Goal: Information Seeking & Learning: Learn about a topic

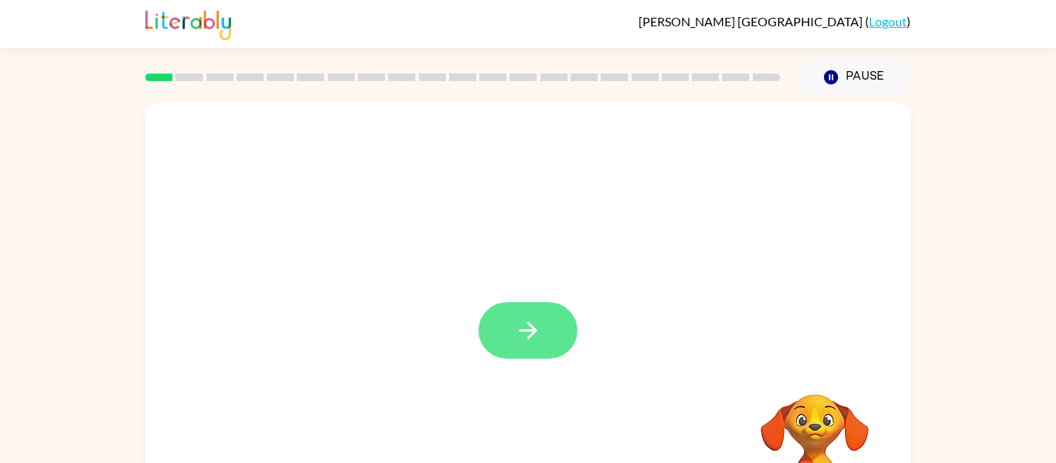
click at [519, 339] on icon "button" at bounding box center [528, 330] width 27 height 27
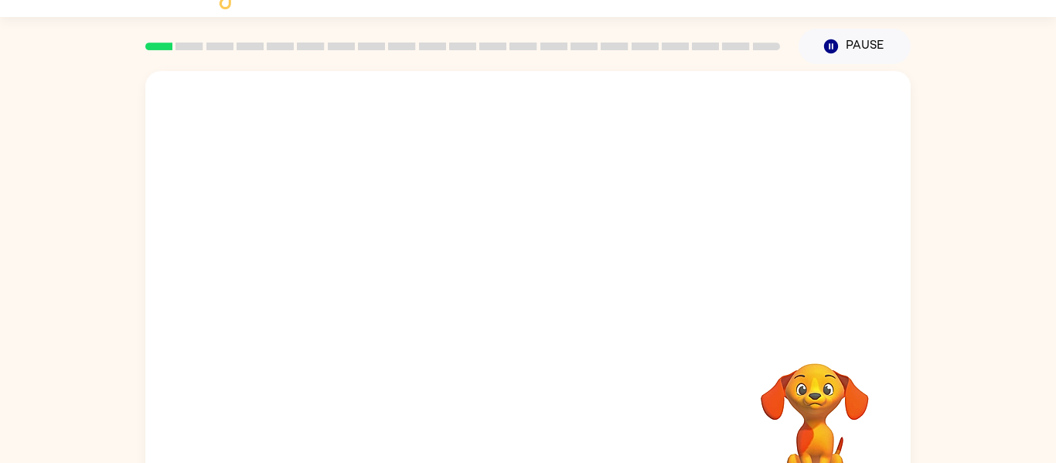
scroll to position [62, 0]
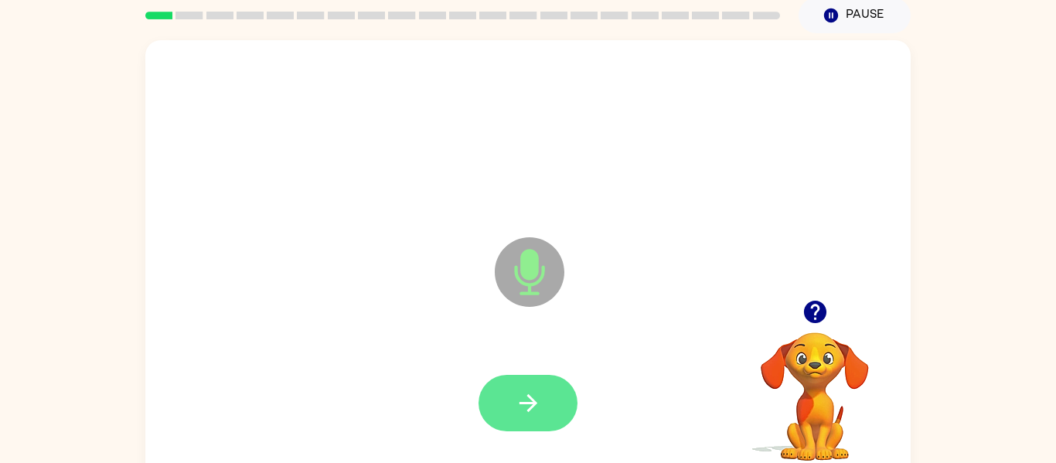
click at [519, 419] on button "button" at bounding box center [527, 403] width 99 height 56
click at [502, 400] on button "button" at bounding box center [527, 403] width 99 height 56
click at [517, 407] on icon "button" at bounding box center [528, 403] width 27 height 27
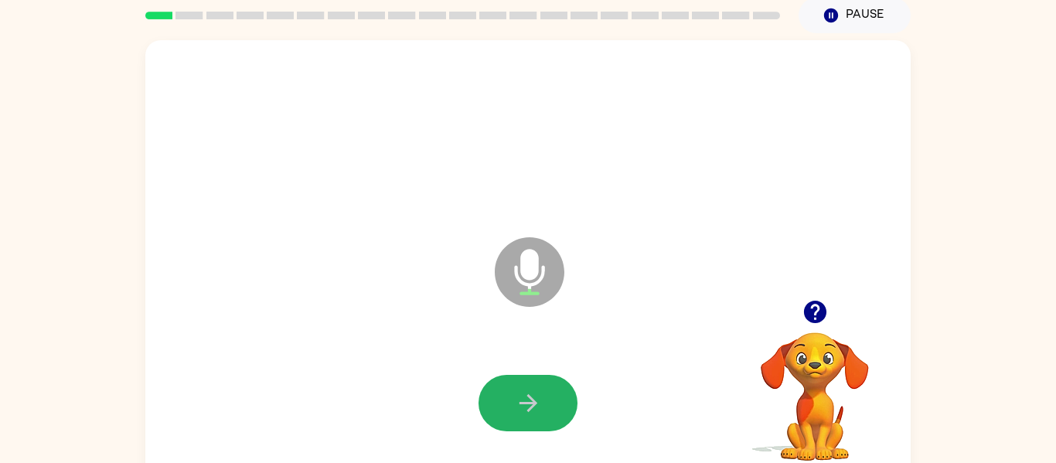
click at [517, 407] on icon "button" at bounding box center [528, 403] width 27 height 27
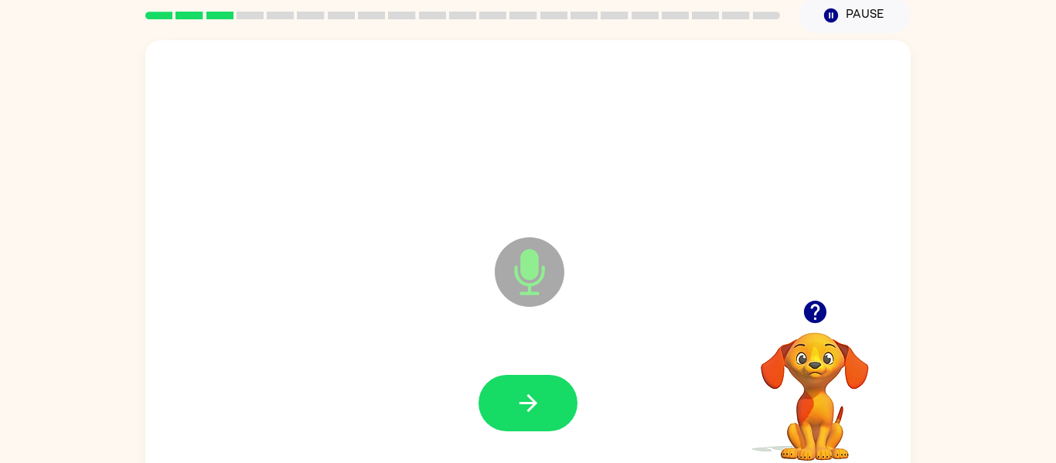
click at [517, 407] on icon "button" at bounding box center [528, 403] width 27 height 27
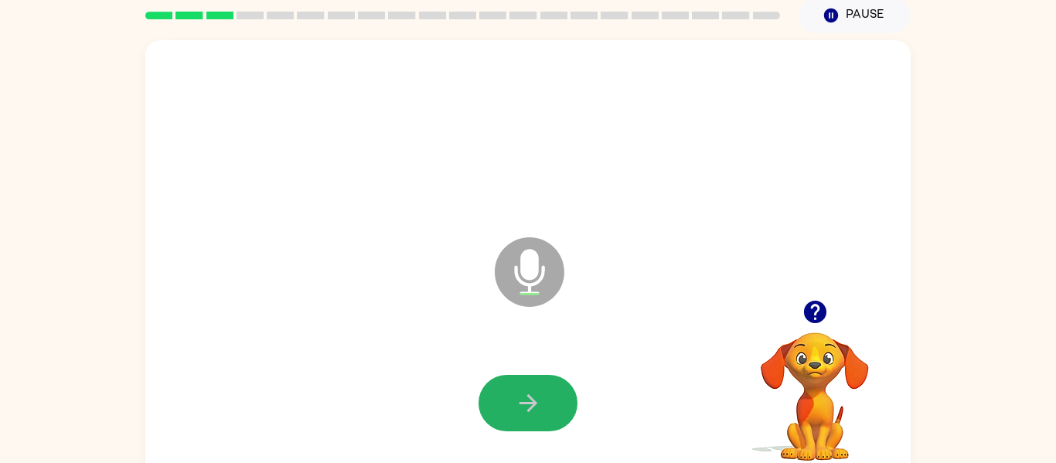
click at [517, 407] on icon "button" at bounding box center [528, 403] width 27 height 27
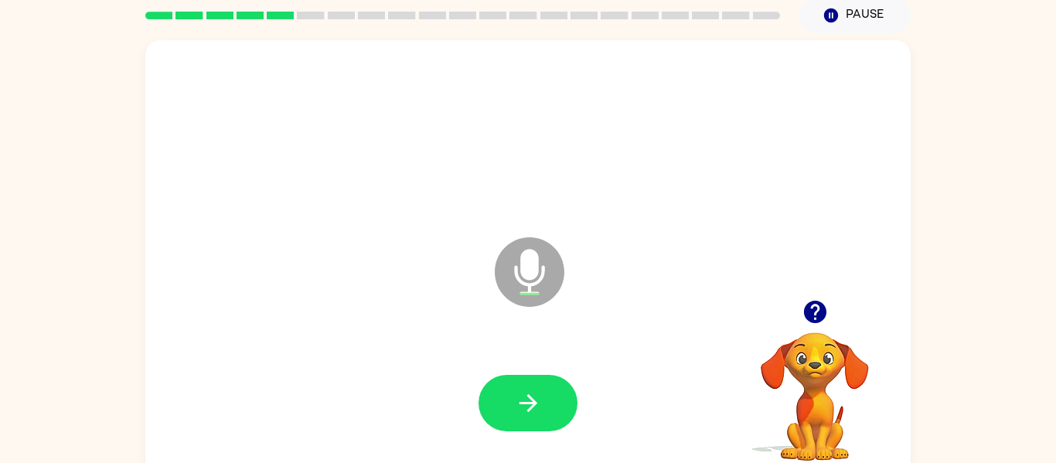
click at [517, 407] on icon "button" at bounding box center [528, 403] width 27 height 27
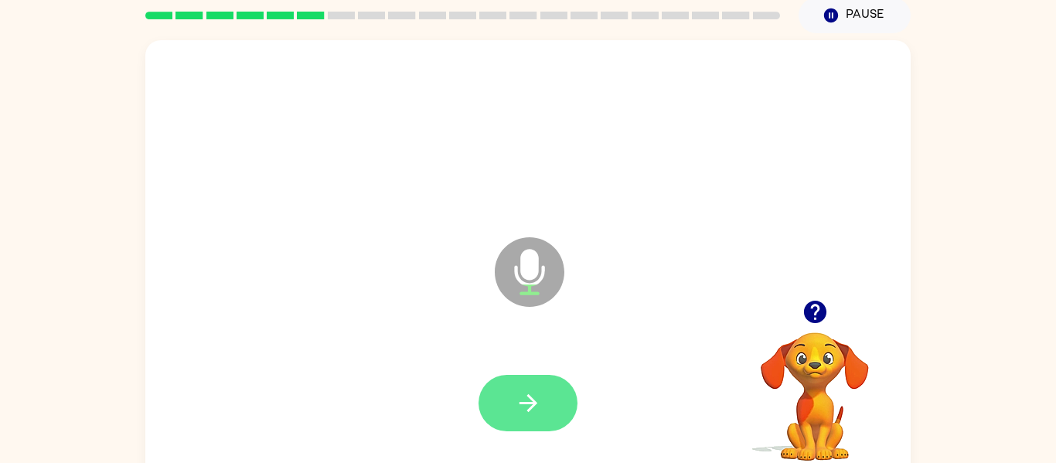
click at [510, 396] on button "button" at bounding box center [527, 403] width 99 height 56
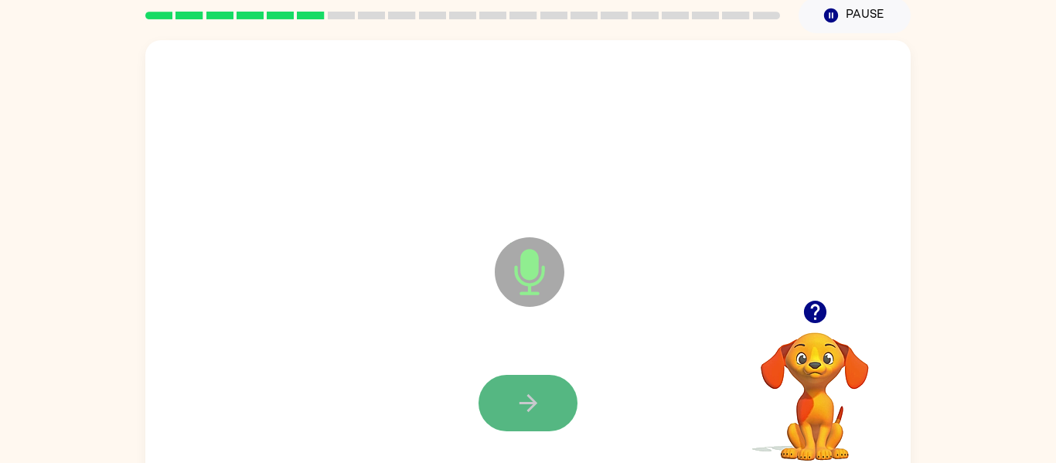
click at [488, 400] on button "button" at bounding box center [527, 403] width 99 height 56
click at [511, 389] on button "button" at bounding box center [527, 403] width 99 height 56
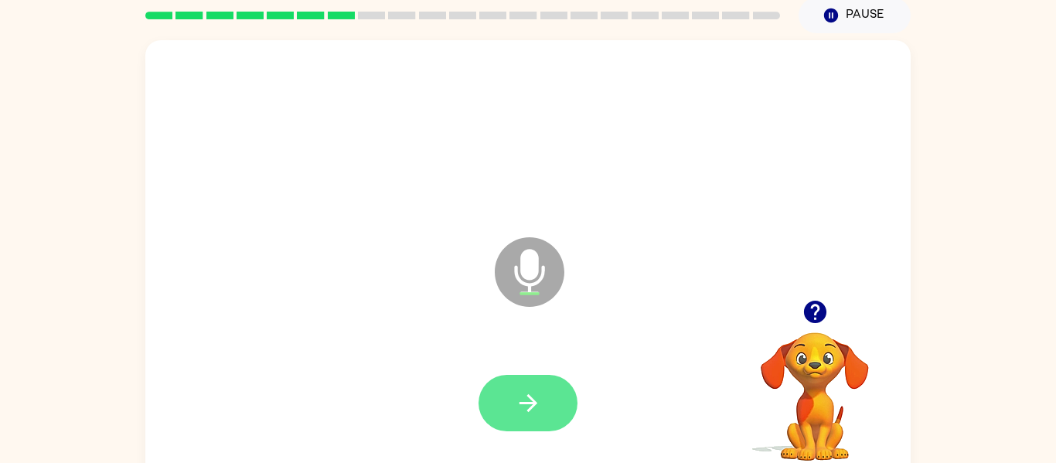
click at [517, 417] on button "button" at bounding box center [527, 403] width 99 height 56
click at [538, 416] on icon "button" at bounding box center [528, 403] width 27 height 27
click at [502, 403] on button "button" at bounding box center [527, 403] width 99 height 56
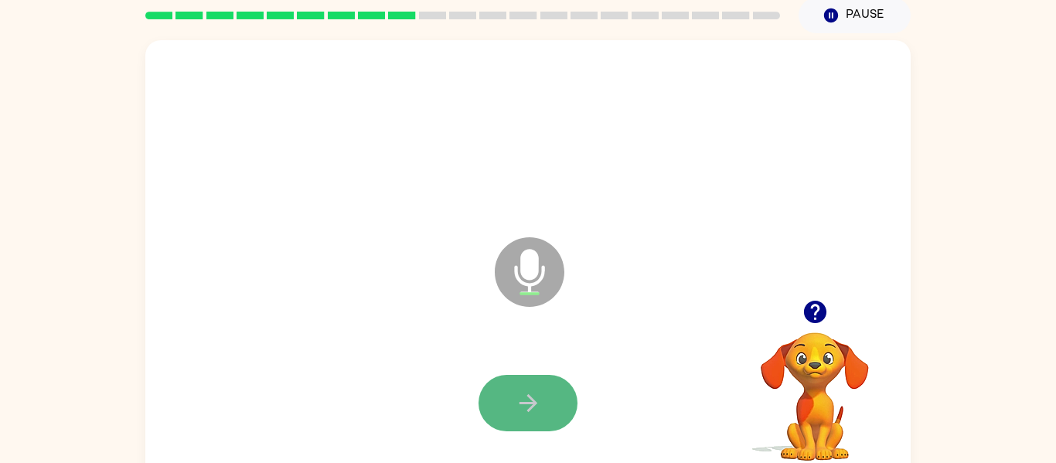
click at [495, 391] on button "button" at bounding box center [527, 403] width 99 height 56
click at [494, 413] on button "button" at bounding box center [527, 403] width 99 height 56
click at [498, 401] on button "button" at bounding box center [527, 403] width 99 height 56
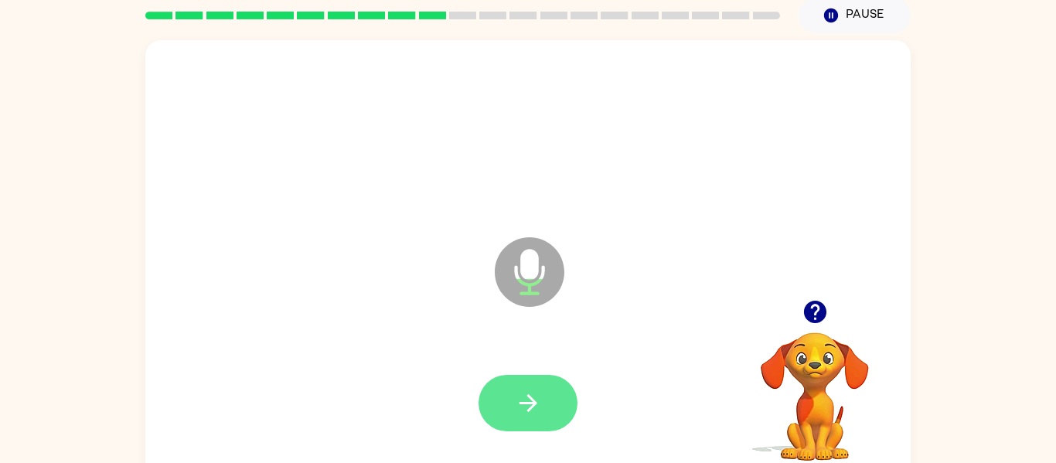
click at [494, 386] on button "button" at bounding box center [527, 403] width 99 height 56
click at [498, 396] on button "button" at bounding box center [527, 403] width 99 height 56
click at [508, 408] on button "button" at bounding box center [527, 403] width 99 height 56
click at [517, 410] on icon "button" at bounding box center [528, 403] width 27 height 27
click at [515, 405] on icon "button" at bounding box center [528, 403] width 27 height 27
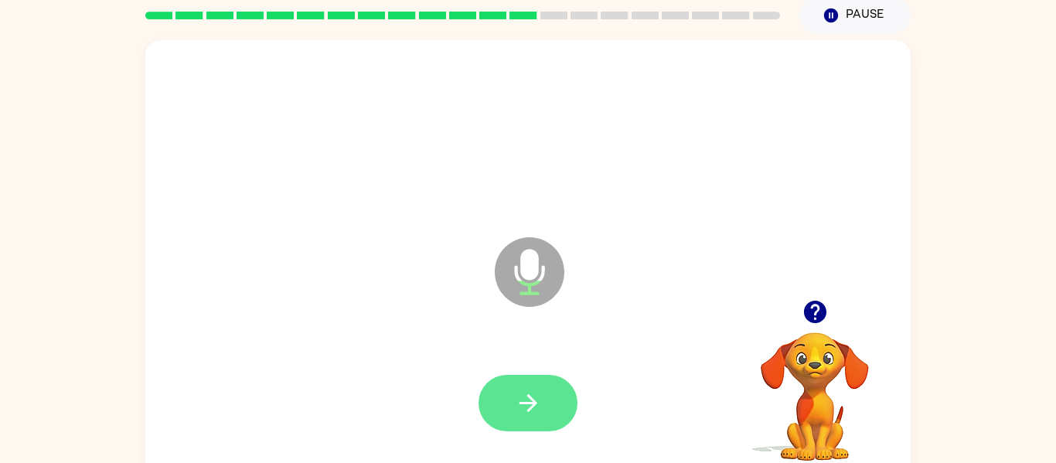
click at [505, 400] on button "button" at bounding box center [527, 403] width 99 height 56
click at [494, 402] on button "button" at bounding box center [527, 403] width 99 height 56
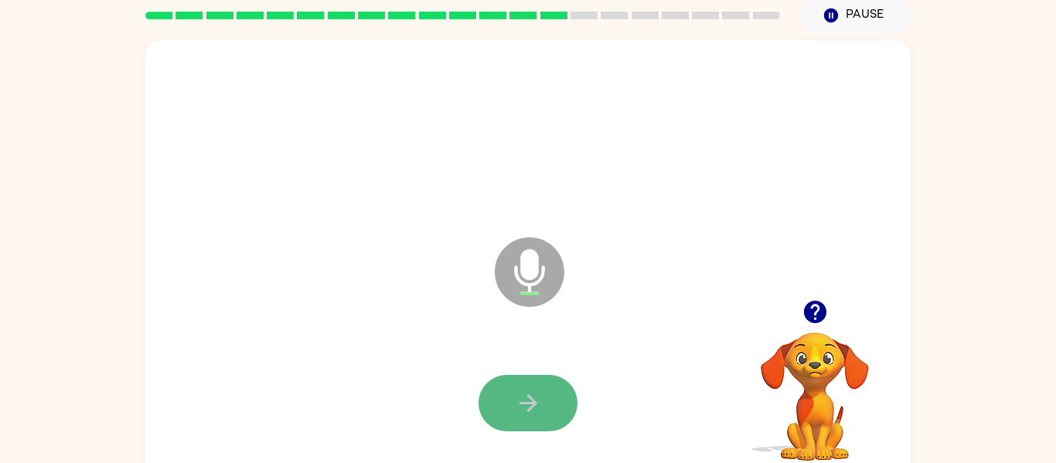
click at [494, 416] on button "button" at bounding box center [527, 403] width 99 height 56
click at [487, 410] on button "button" at bounding box center [527, 403] width 99 height 56
click at [515, 394] on icon "button" at bounding box center [528, 403] width 27 height 27
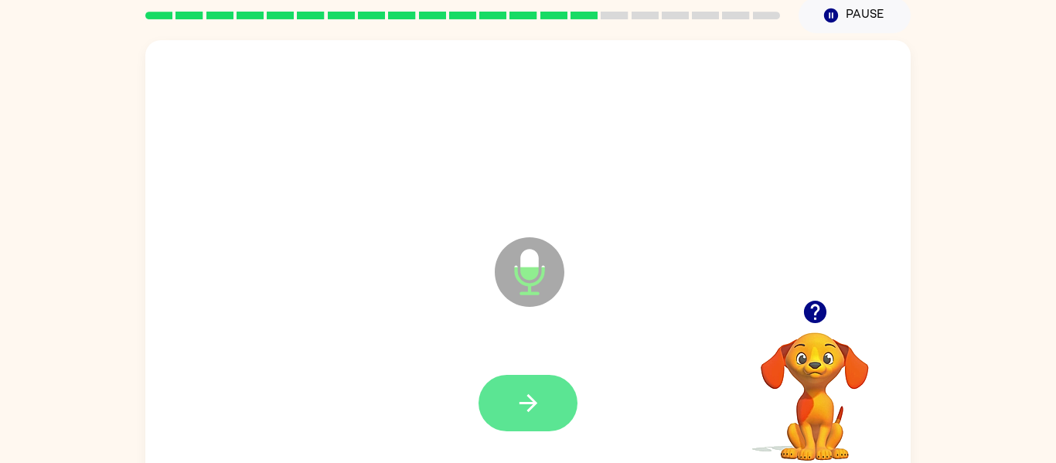
click at [501, 409] on button "button" at bounding box center [527, 403] width 99 height 56
click at [518, 393] on icon "button" at bounding box center [528, 403] width 27 height 27
click at [519, 401] on icon "button" at bounding box center [528, 403] width 27 height 27
click at [556, 408] on button "button" at bounding box center [527, 403] width 99 height 56
click at [508, 403] on button "button" at bounding box center [527, 403] width 99 height 56
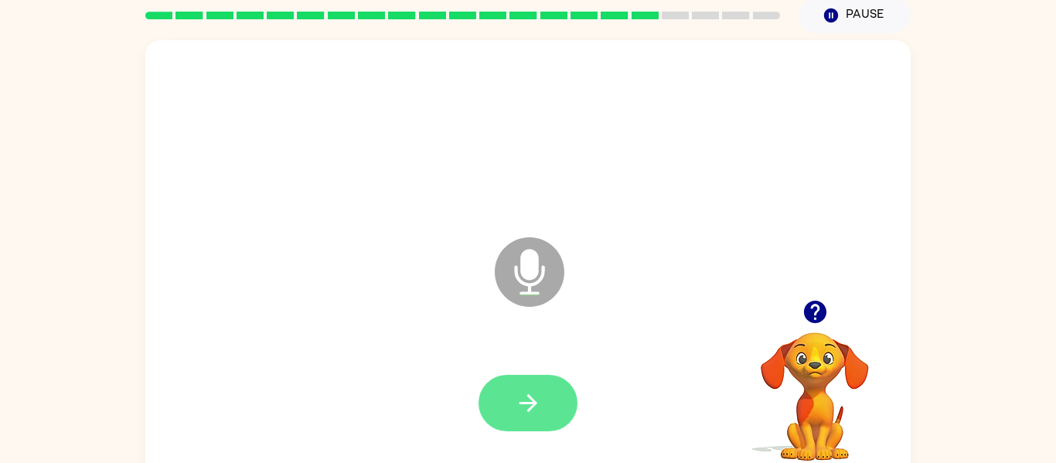
click at [494, 386] on button "button" at bounding box center [527, 403] width 99 height 56
click at [505, 385] on button "button" at bounding box center [527, 403] width 99 height 56
click at [517, 417] on button "button" at bounding box center [527, 403] width 99 height 56
click at [510, 384] on button "button" at bounding box center [527, 403] width 99 height 56
click at [488, 391] on button "button" at bounding box center [527, 403] width 99 height 56
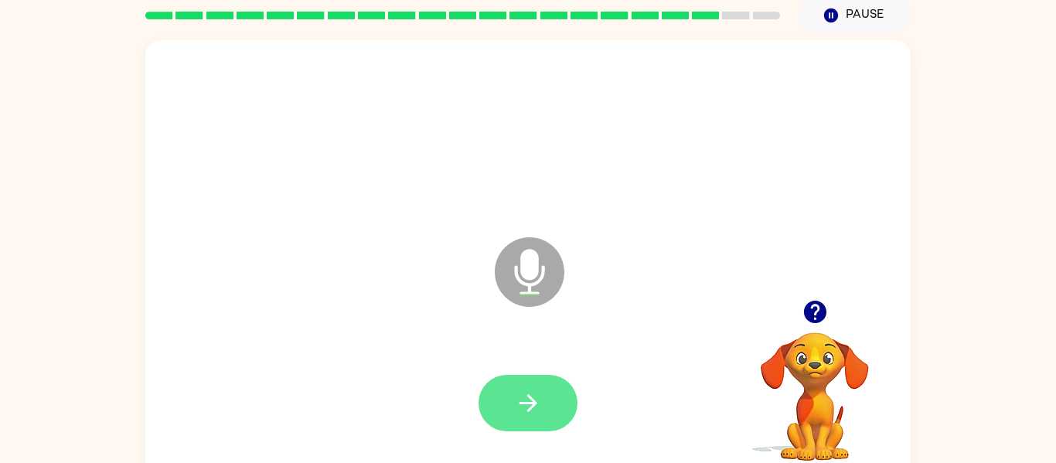
click at [550, 410] on button "button" at bounding box center [527, 403] width 99 height 56
click at [549, 410] on button "button" at bounding box center [527, 403] width 99 height 56
click at [522, 403] on icon "button" at bounding box center [528, 403] width 18 height 18
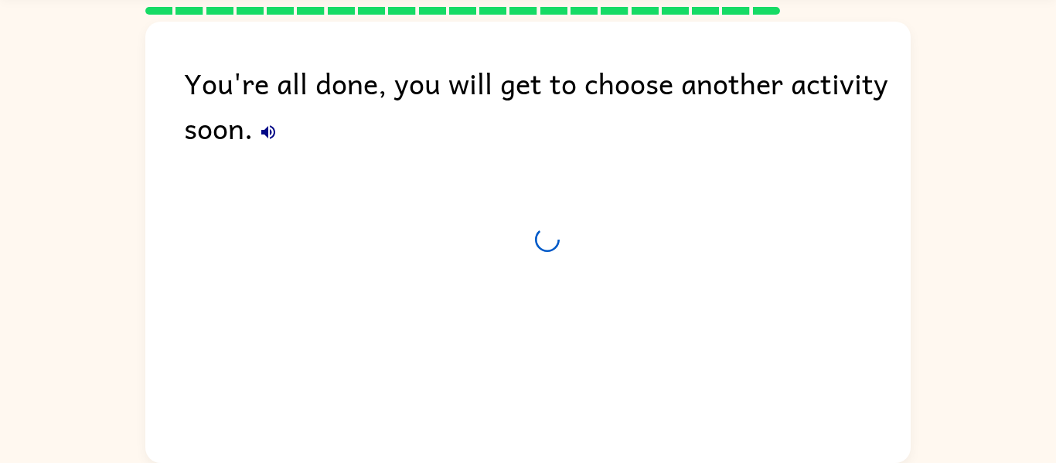
scroll to position [48, 0]
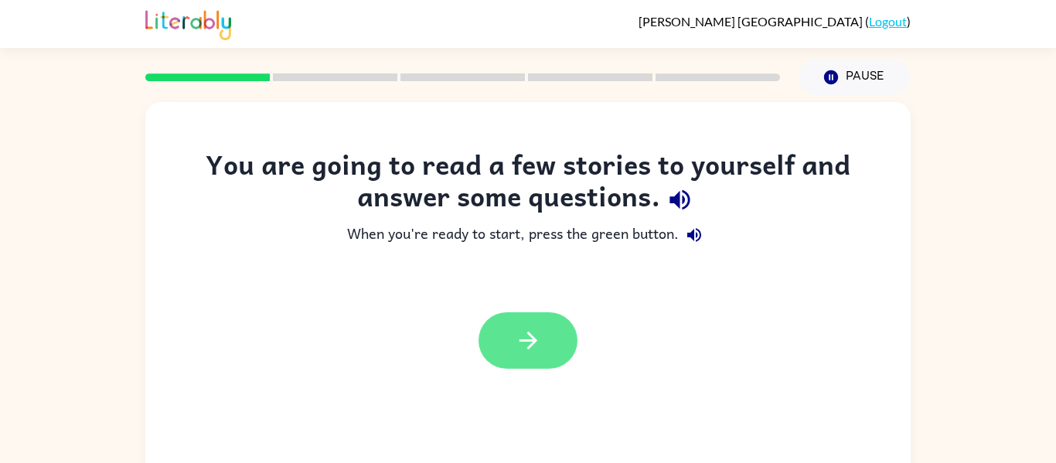
click at [536, 335] on icon "button" at bounding box center [528, 340] width 27 height 27
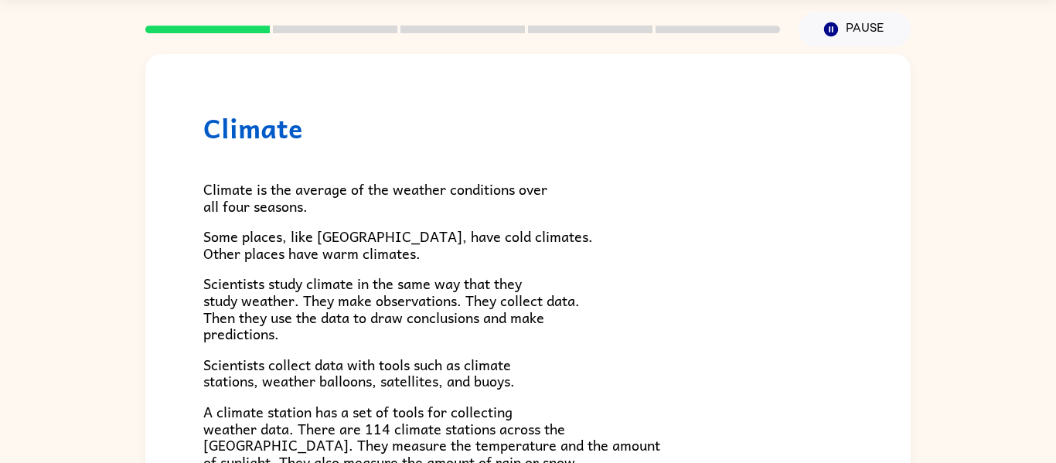
scroll to position [46, 0]
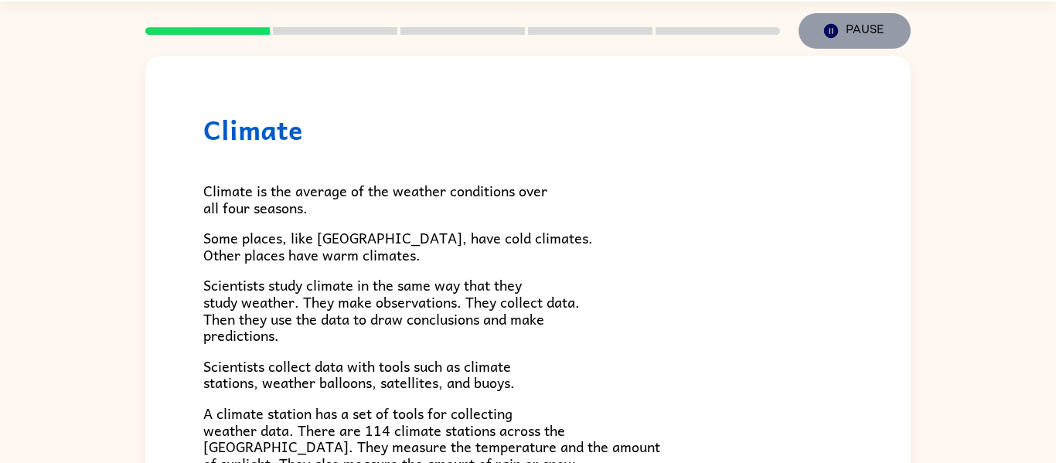
click at [831, 28] on icon "button" at bounding box center [831, 31] width 14 height 14
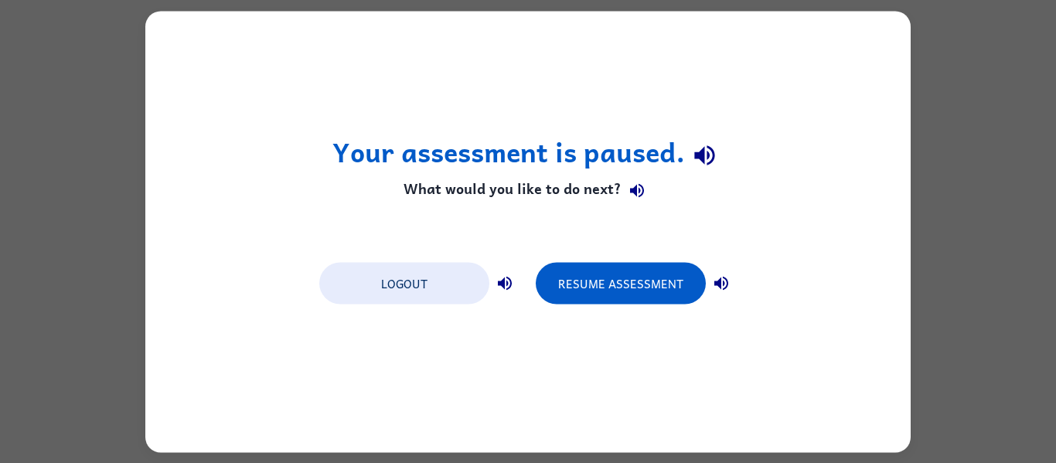
scroll to position [0, 0]
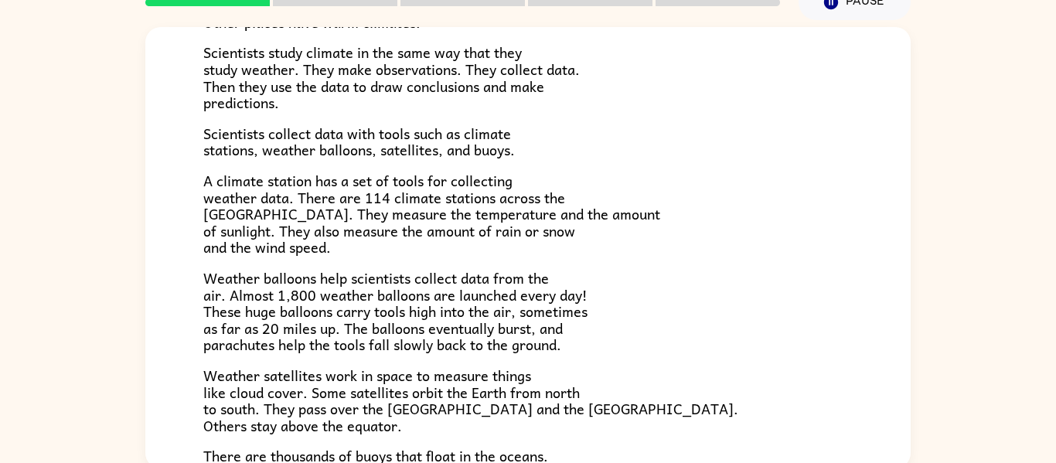
scroll to position [80, 0]
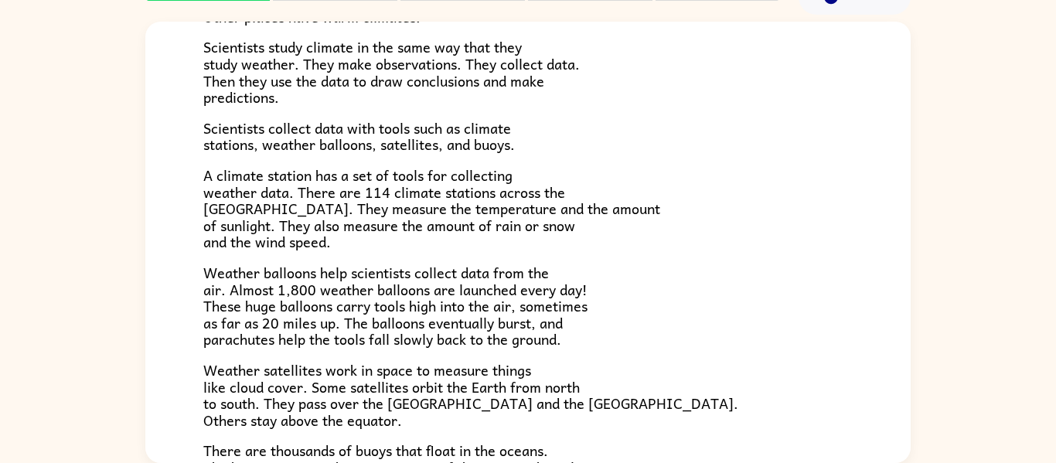
drag, startPoint x: 912, startPoint y: 316, endPoint x: 901, endPoint y: 318, distance: 10.9
click at [901, 318] on div "Climate Climate is the average of the weather conditions over all four seasons.…" at bounding box center [528, 239] width 1056 height 448
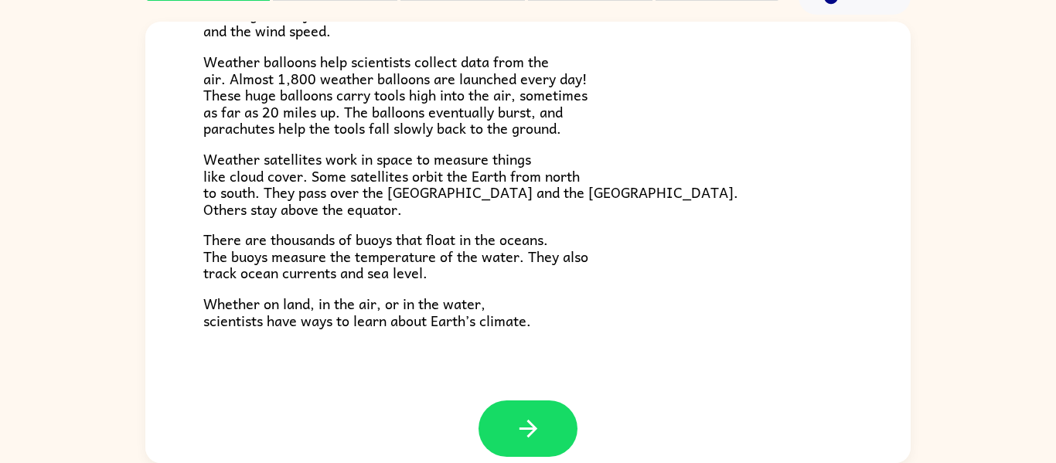
scroll to position [418, 0]
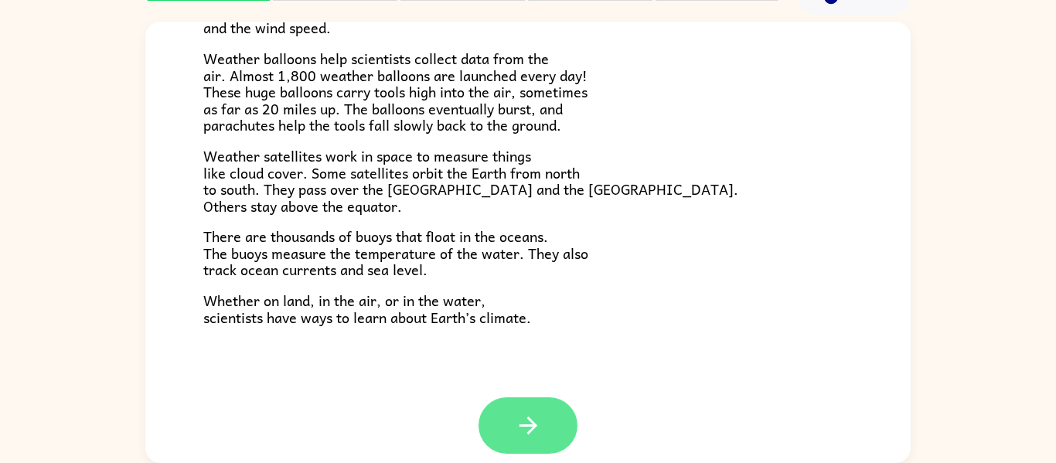
click at [511, 437] on button "button" at bounding box center [527, 425] width 99 height 56
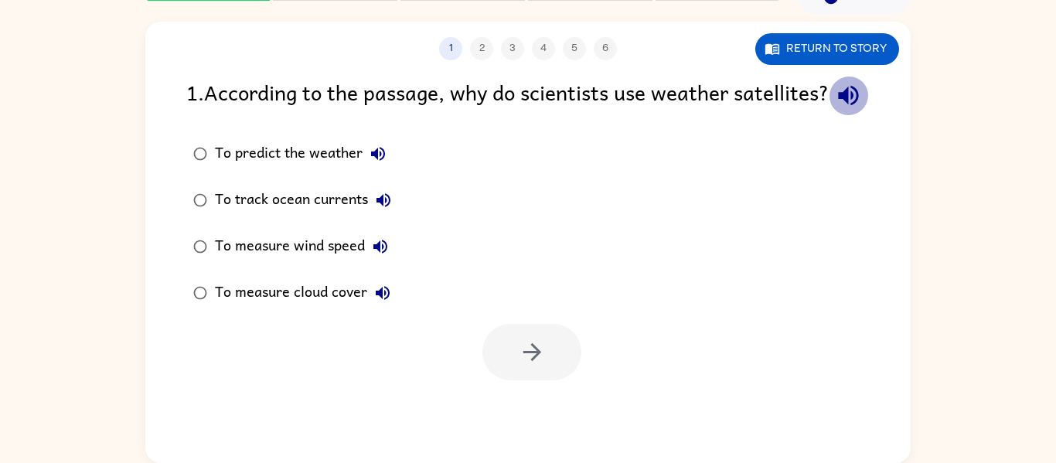
click at [829, 115] on button "button" at bounding box center [848, 95] width 39 height 39
click at [373, 163] on icon "button" at bounding box center [378, 154] width 19 height 19
click at [239, 169] on div "To predict the weather" at bounding box center [304, 153] width 179 height 31
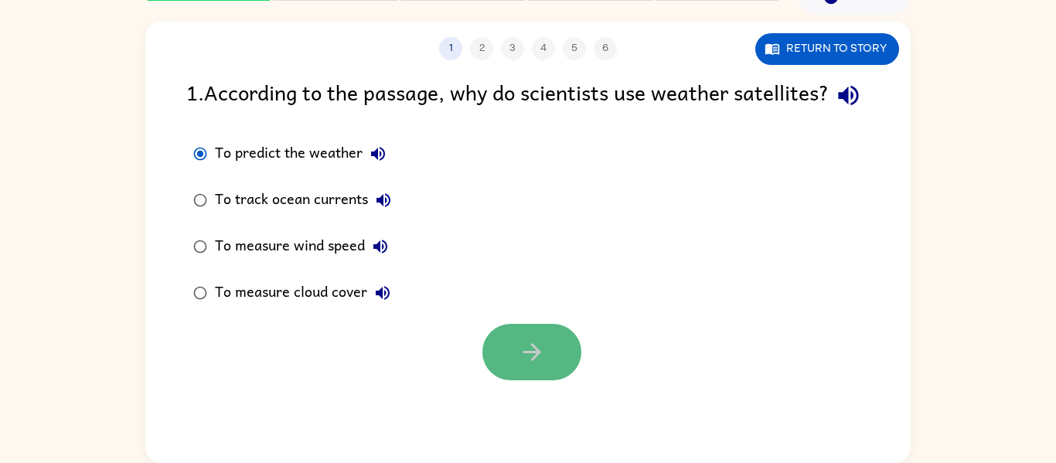
click at [498, 379] on button "button" at bounding box center [531, 352] width 99 height 56
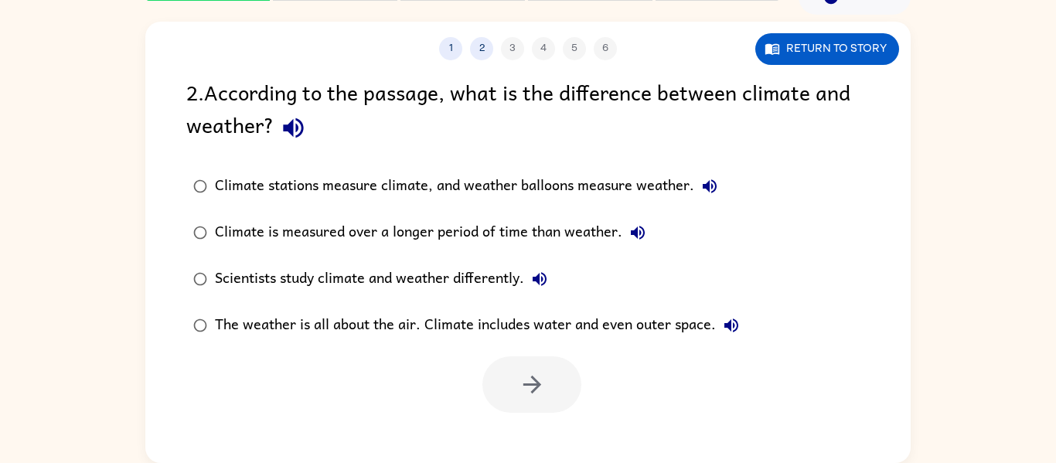
click at [247, 228] on div "Climate is measured over a longer period of time than weather." at bounding box center [434, 232] width 438 height 31
click at [498, 393] on button "button" at bounding box center [531, 384] width 99 height 56
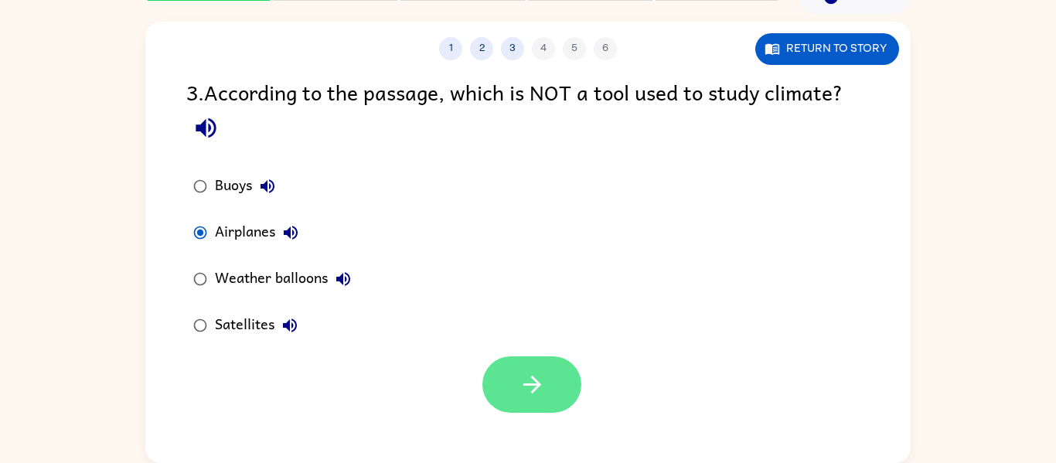
click at [538, 406] on button "button" at bounding box center [531, 384] width 99 height 56
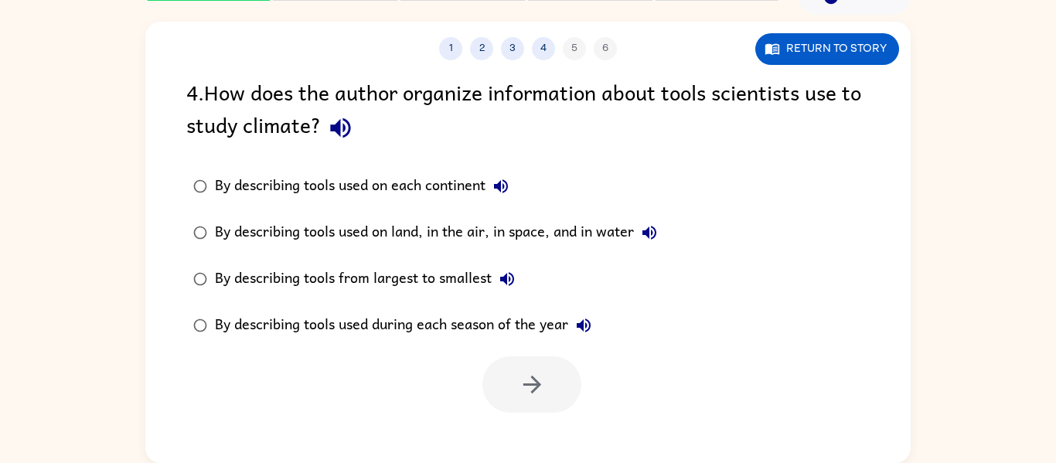
click at [264, 160] on div "4 . How does the author organize information about tools scientists use to stud…" at bounding box center [527, 244] width 765 height 337
click at [342, 121] on icon "button" at bounding box center [340, 127] width 27 height 27
click at [313, 231] on div "By describing tools used on land, in the air, in space, and in water" at bounding box center [440, 232] width 450 height 31
click at [512, 361] on button "button" at bounding box center [531, 384] width 99 height 56
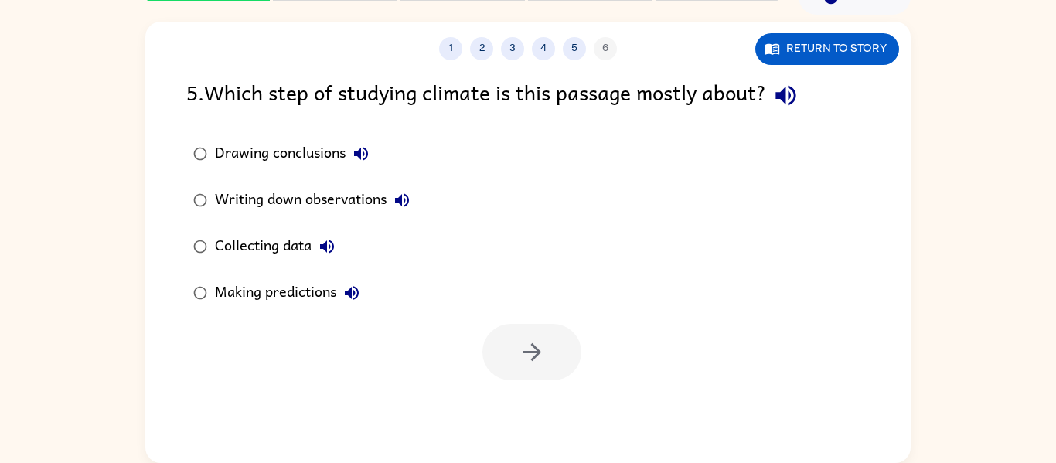
click at [356, 155] on icon "button" at bounding box center [361, 154] width 14 height 14
click at [401, 207] on icon "button" at bounding box center [402, 200] width 19 height 19
click at [328, 248] on icon "button" at bounding box center [327, 246] width 19 height 19
click at [355, 298] on icon "button" at bounding box center [352, 293] width 14 height 14
click at [250, 249] on div "Collecting data" at bounding box center [279, 246] width 128 height 31
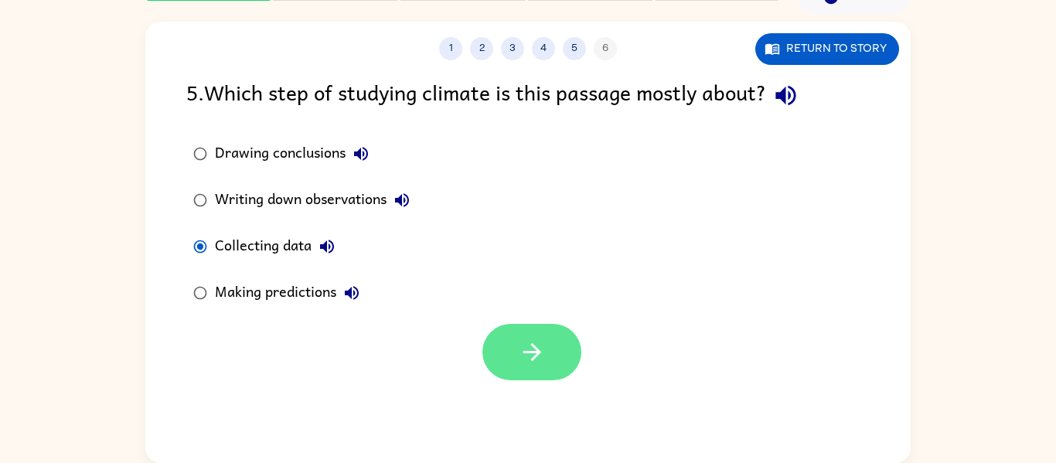
click at [515, 349] on button "button" at bounding box center [531, 352] width 99 height 56
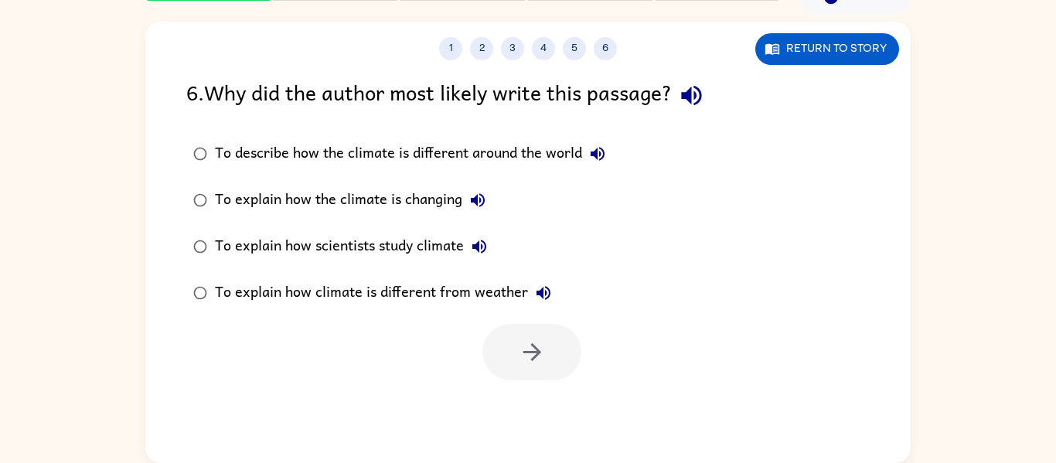
click at [377, 252] on div "To explain how scientists study climate" at bounding box center [355, 246] width 280 height 31
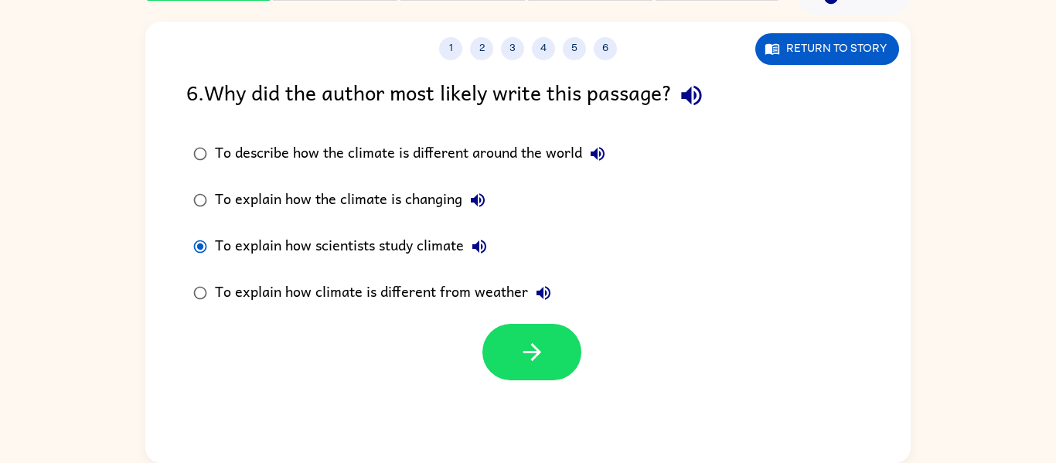
click at [543, 382] on div "1 2 3 4 5 6 Return to story 6 . Why did the author most likely write this passa…" at bounding box center [527, 242] width 765 height 441
click at [543, 376] on button "button" at bounding box center [531, 352] width 99 height 56
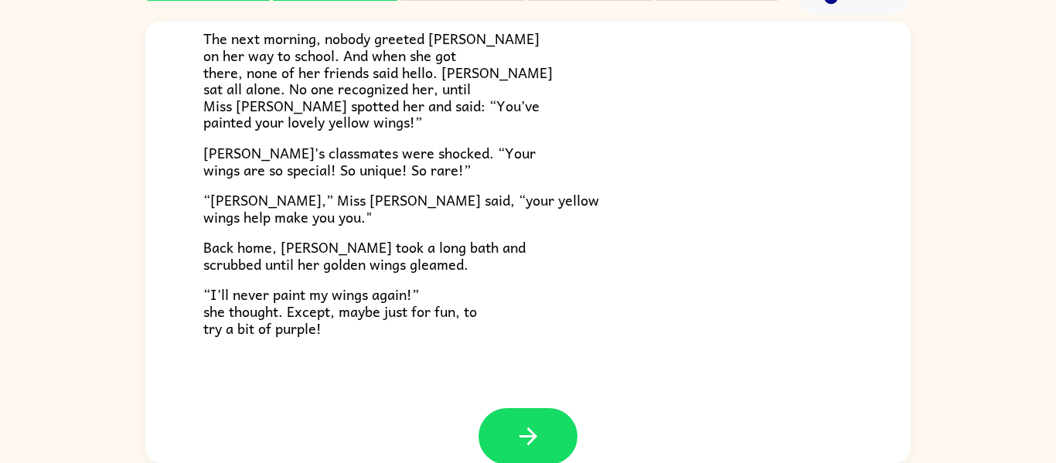
scroll to position [432, 0]
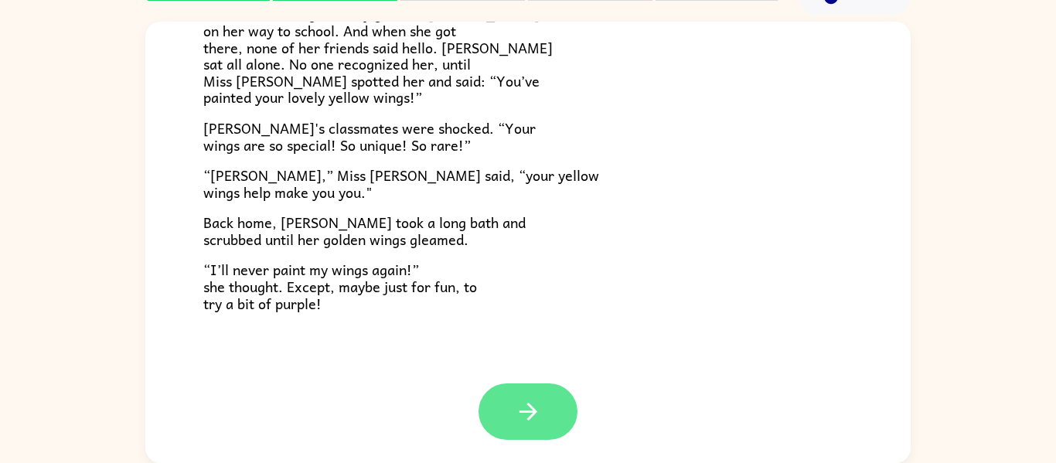
click at [543, 400] on button "button" at bounding box center [527, 411] width 99 height 56
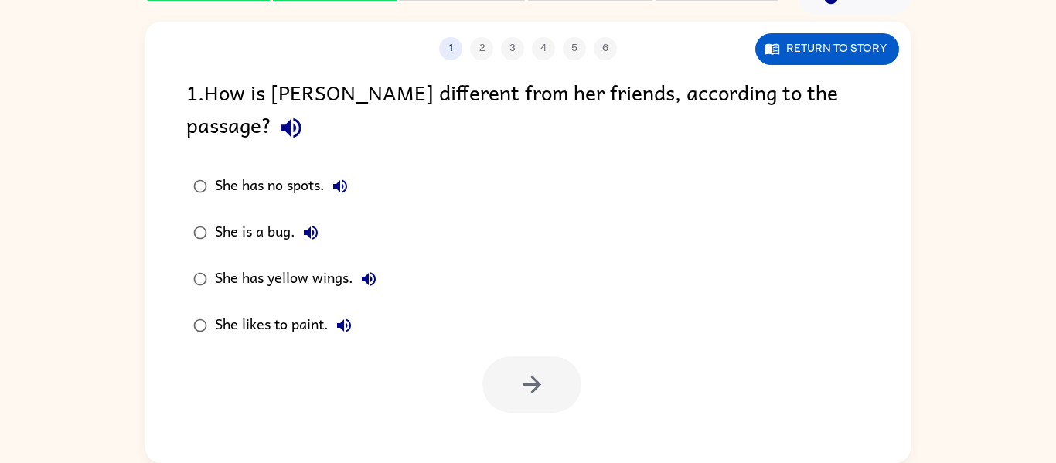
click at [543, 400] on div "1 2 3 4 5 6 Return to story 1 . How is [PERSON_NAME] different from her friends…" at bounding box center [527, 242] width 765 height 441
click at [242, 264] on div "She has yellow wings." at bounding box center [299, 279] width 169 height 31
click at [553, 358] on button "button" at bounding box center [531, 384] width 99 height 56
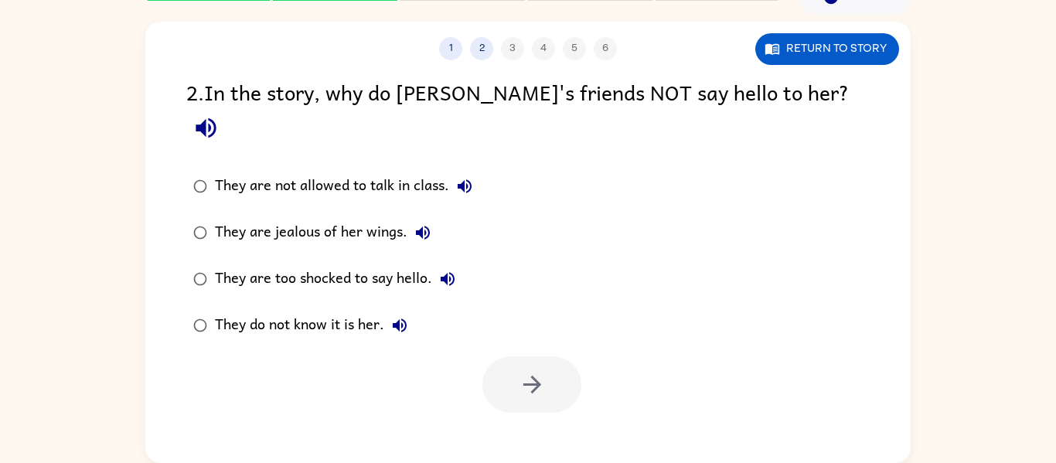
click at [289, 310] on div "They do not know it is her." at bounding box center [315, 325] width 200 height 31
click at [512, 369] on button "button" at bounding box center [531, 384] width 99 height 56
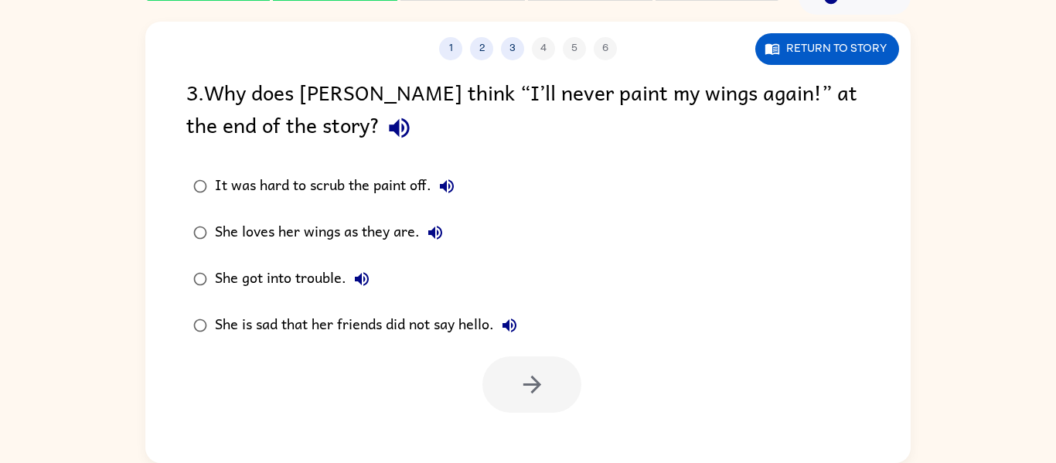
click at [277, 323] on div "She is sad that her friends did not say hello." at bounding box center [370, 325] width 310 height 31
click at [514, 399] on button "button" at bounding box center [531, 384] width 99 height 56
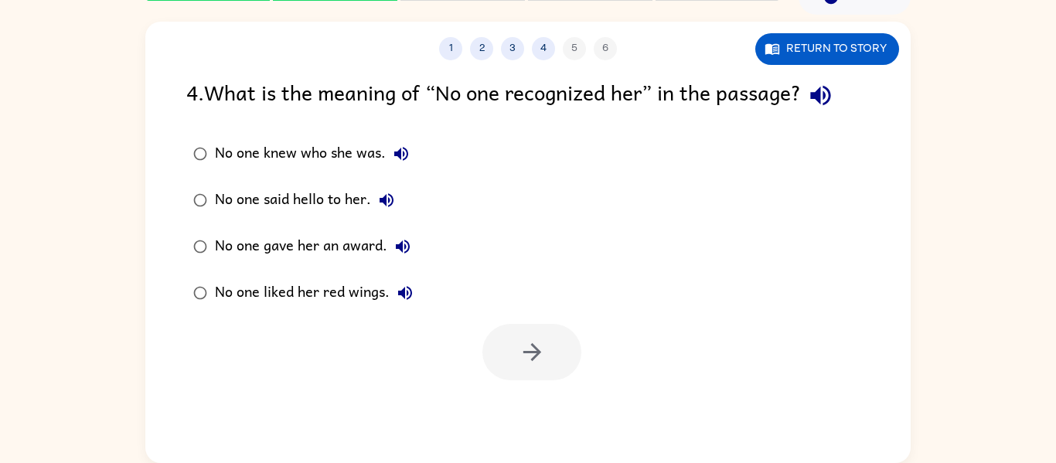
click at [251, 154] on div "No one knew who she was." at bounding box center [316, 153] width 202 height 31
click at [498, 338] on button "button" at bounding box center [531, 352] width 99 height 56
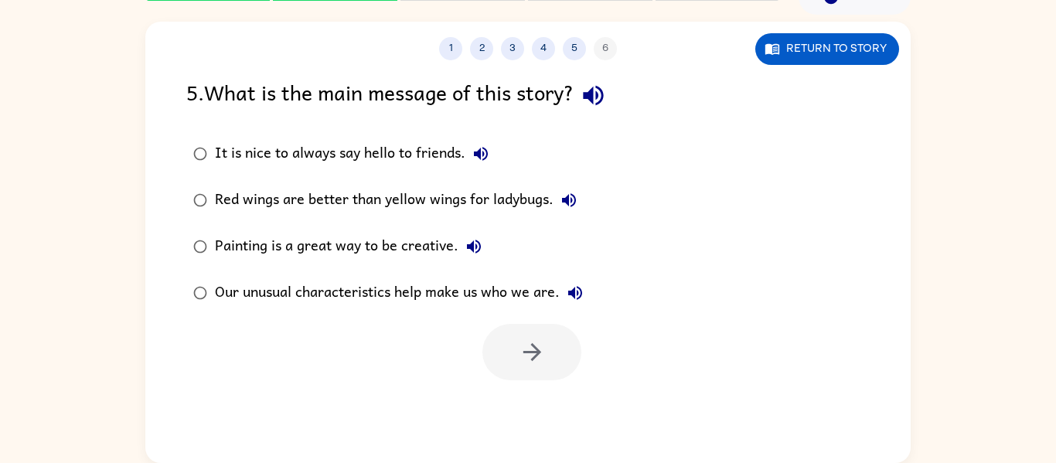
click at [244, 291] on div "Our unusual characteristics help make us who we are." at bounding box center [403, 292] width 376 height 31
click at [544, 369] on button "button" at bounding box center [531, 352] width 99 height 56
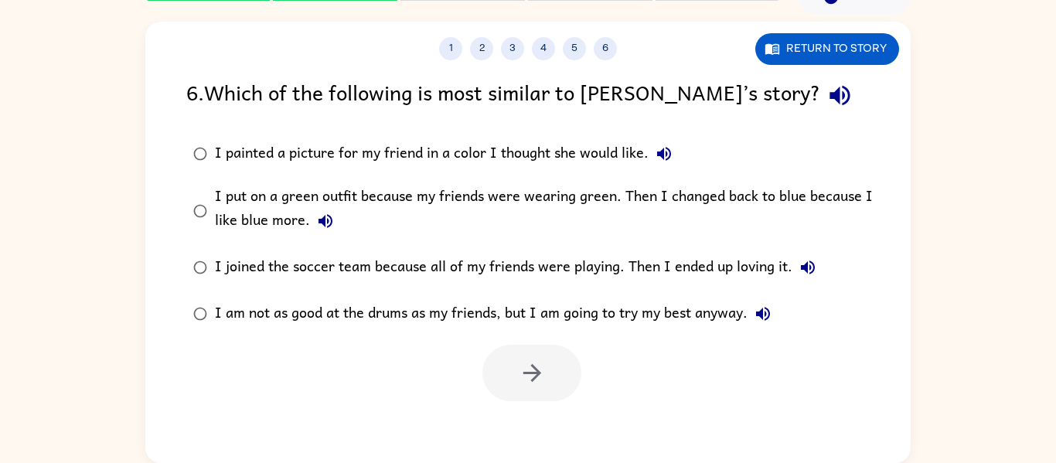
click at [251, 212] on div "I put on a green outfit because my friends were wearing green. Then I changed b…" at bounding box center [552, 211] width 675 height 52
click at [495, 389] on button "button" at bounding box center [531, 373] width 99 height 56
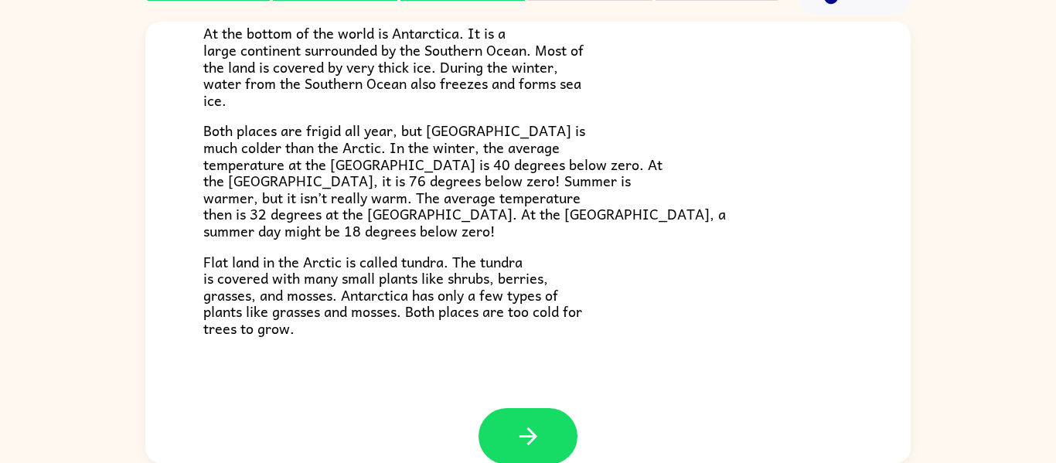
scroll to position [304, 0]
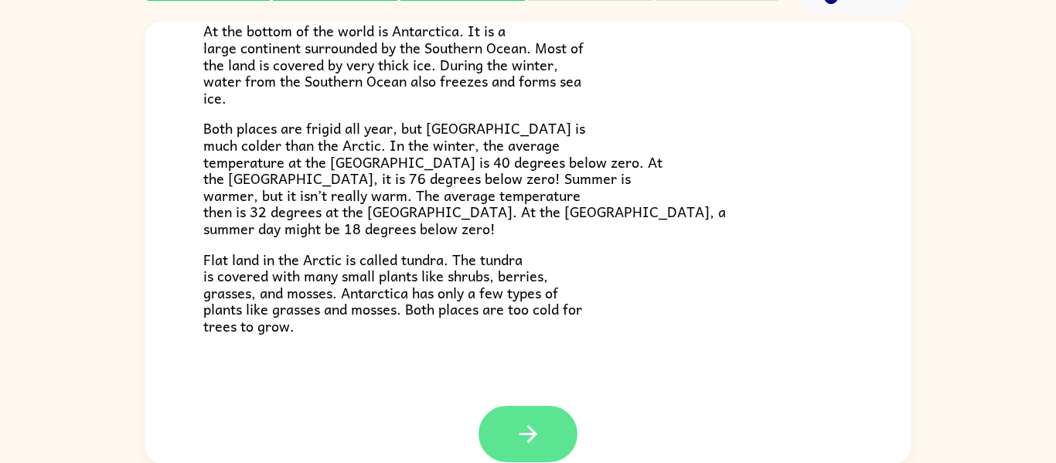
click at [526, 410] on button "button" at bounding box center [527, 434] width 99 height 56
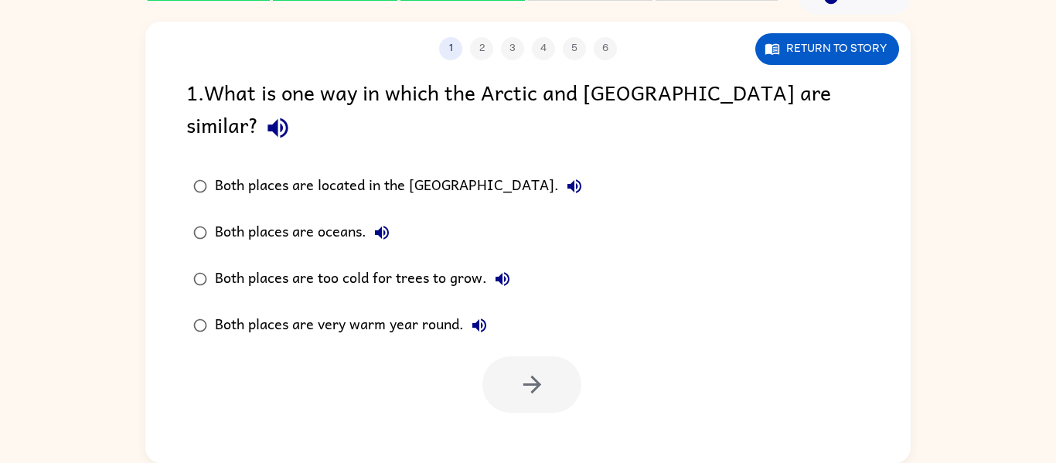
scroll to position [0, 0]
click at [291, 264] on div "Both places are too cold for trees to grow." at bounding box center [366, 279] width 303 height 31
click at [513, 365] on button "button" at bounding box center [531, 384] width 99 height 56
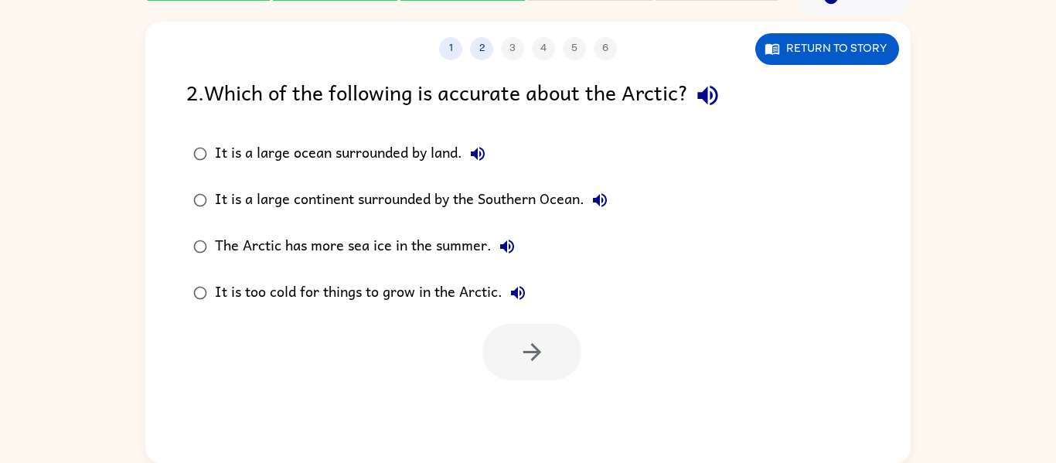
click at [296, 290] on div "It is too cold for things to grow in the Arctic." at bounding box center [374, 292] width 318 height 31
click at [519, 358] on icon "button" at bounding box center [532, 352] width 27 height 27
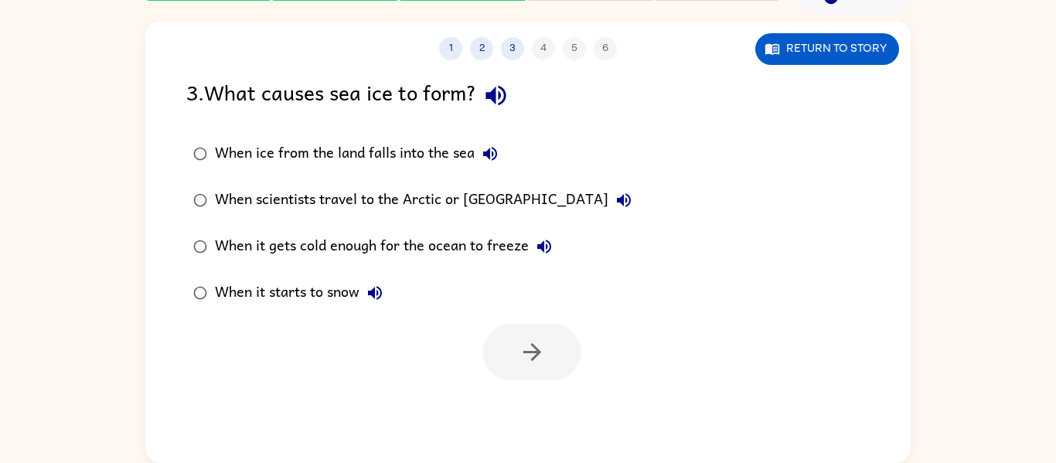
click at [290, 244] on div "When it gets cold enough for the ocean to freeze" at bounding box center [387, 246] width 345 height 31
click at [559, 369] on button "button" at bounding box center [531, 352] width 99 height 56
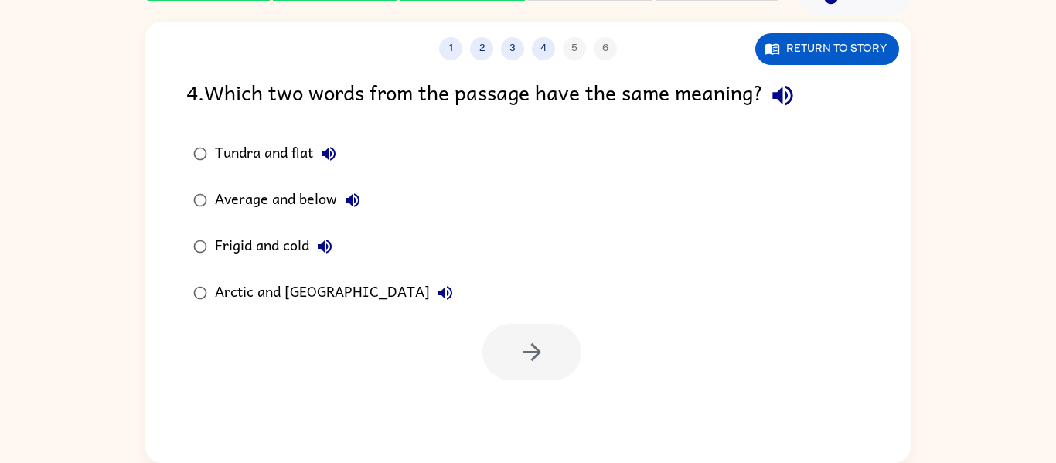
click at [792, 96] on icon "button" at bounding box center [782, 96] width 20 height 20
click at [226, 247] on div "Frigid and cold" at bounding box center [277, 246] width 125 height 31
click at [516, 332] on button "button" at bounding box center [531, 352] width 99 height 56
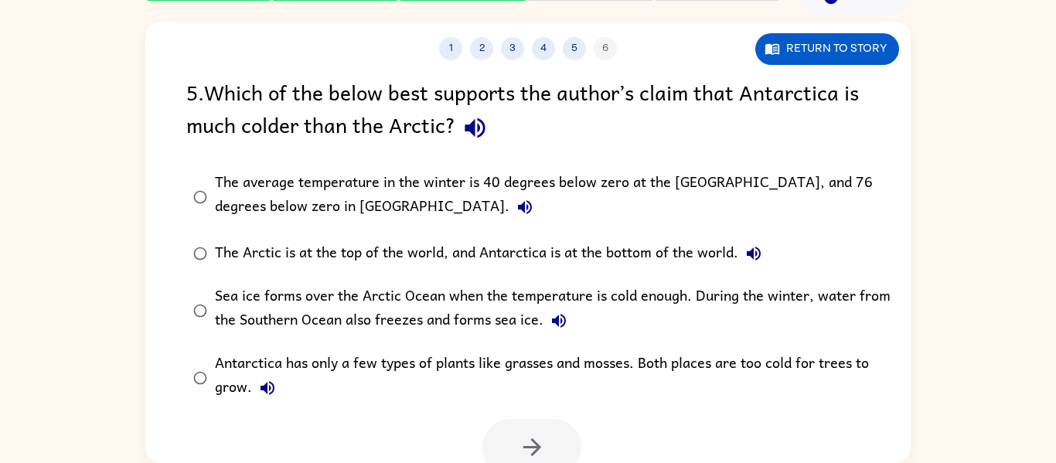
click at [515, 202] on icon "button" at bounding box center [524, 207] width 19 height 19
click at [257, 185] on div "The average temperature in the winter is 40 degrees below zero at the [GEOGRAPH…" at bounding box center [552, 197] width 675 height 52
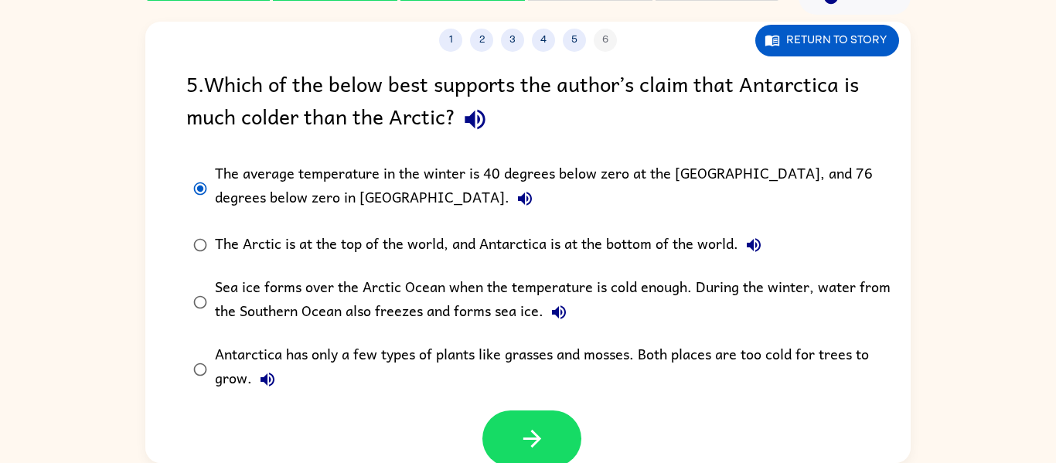
scroll to position [12, 0]
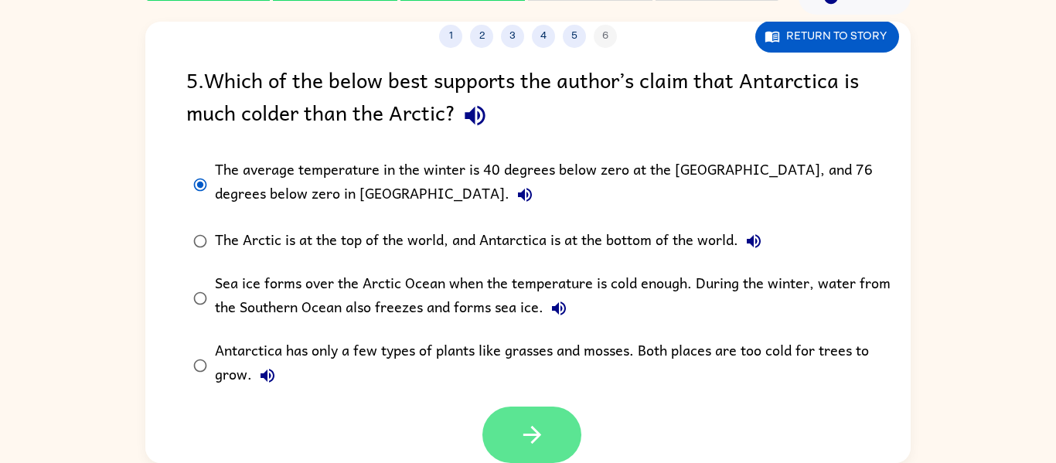
click at [560, 418] on button "button" at bounding box center [531, 435] width 99 height 56
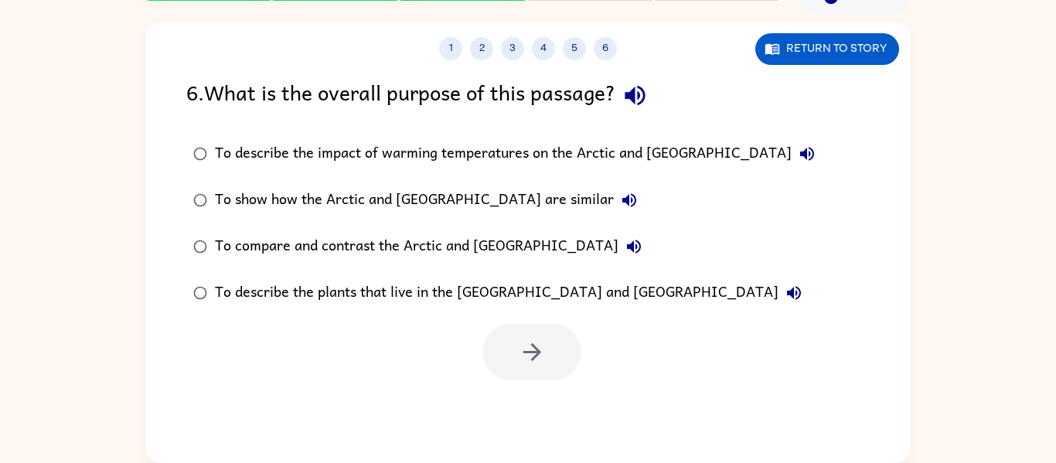
scroll to position [0, 0]
click at [560, 418] on div "1 2 3 4 5 6 Return to story 6 . What is the overall purpose of this passage? To…" at bounding box center [527, 242] width 765 height 441
click at [270, 245] on div "To compare and contrast the Arctic and [GEOGRAPHIC_DATA]" at bounding box center [432, 246] width 434 height 31
click at [505, 369] on button "button" at bounding box center [531, 352] width 99 height 56
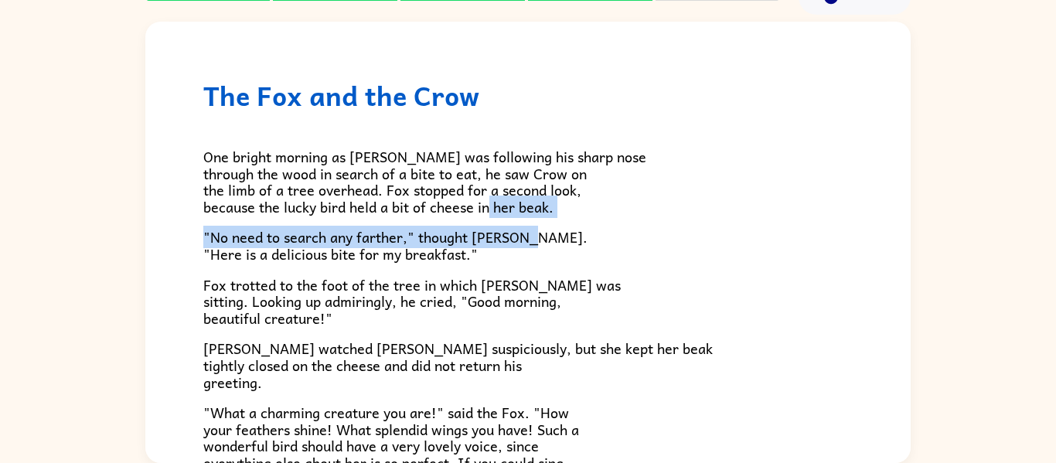
click at [909, 216] on div "The Fox and the Crow One bright morning as [PERSON_NAME] was following his shar…" at bounding box center [527, 242] width 765 height 441
click at [712, 219] on div "One bright morning as [PERSON_NAME] was following his sharp nose through the wo…" at bounding box center [527, 363] width 649 height 505
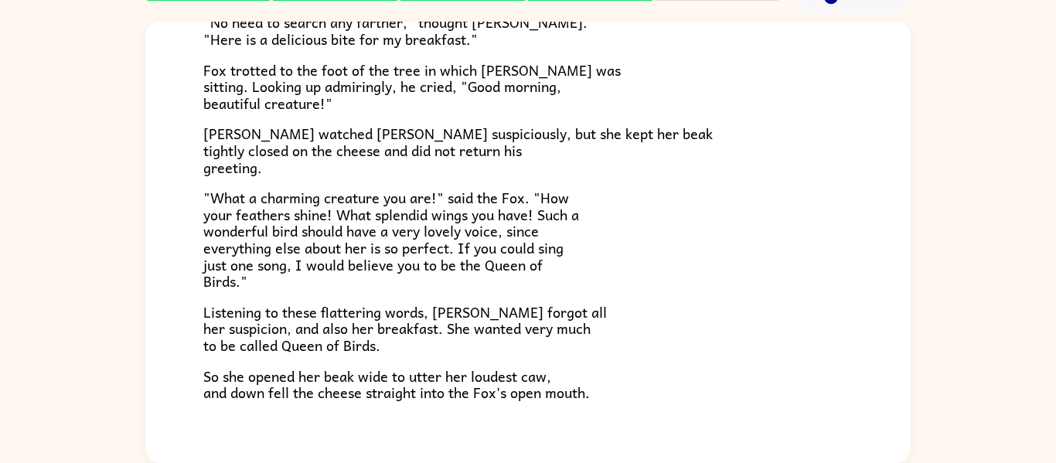
scroll to position [219, 0]
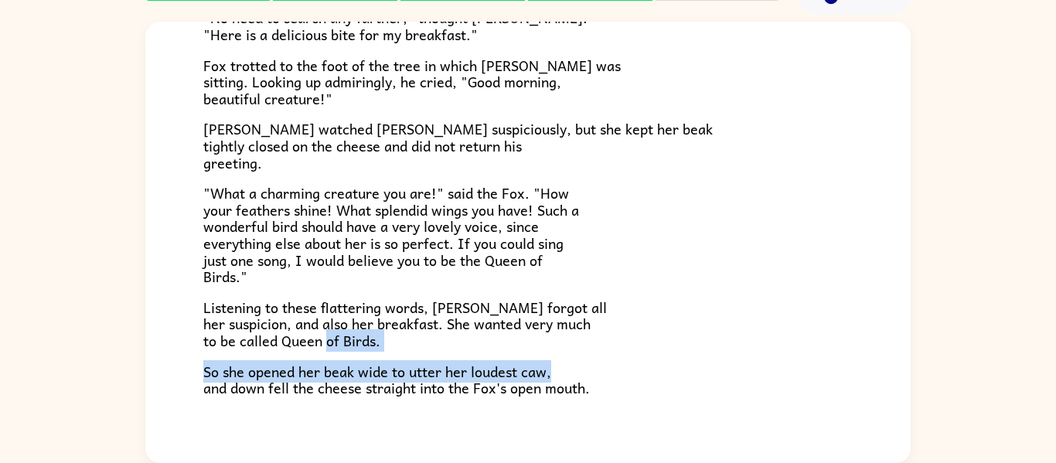
drag, startPoint x: 904, startPoint y: 219, endPoint x: 886, endPoint y: 365, distance: 147.2
click at [886, 365] on div "The Fox and the Crow One bright morning as [PERSON_NAME] was following his shar…" at bounding box center [527, 134] width 765 height 665
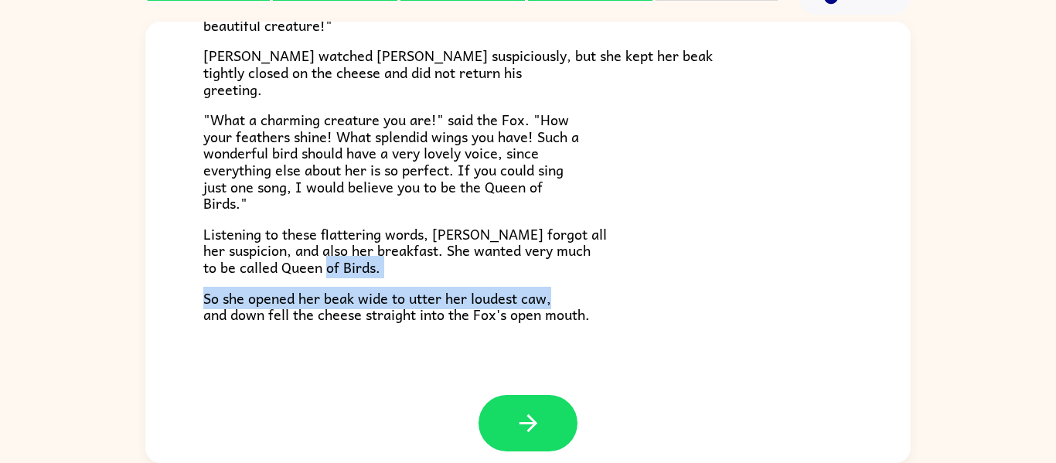
scroll to position [294, 0]
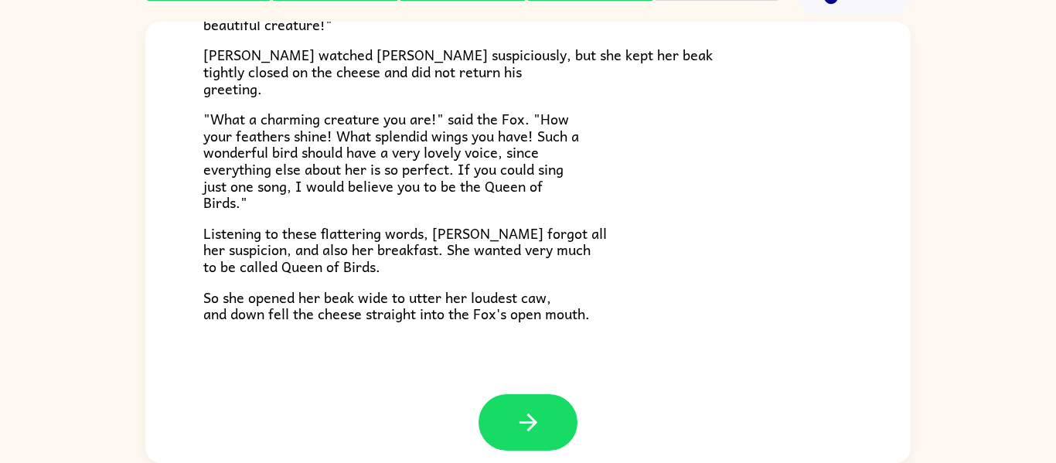
click at [785, 417] on div at bounding box center [527, 434] width 765 height 80
click at [546, 434] on button "button" at bounding box center [527, 422] width 99 height 56
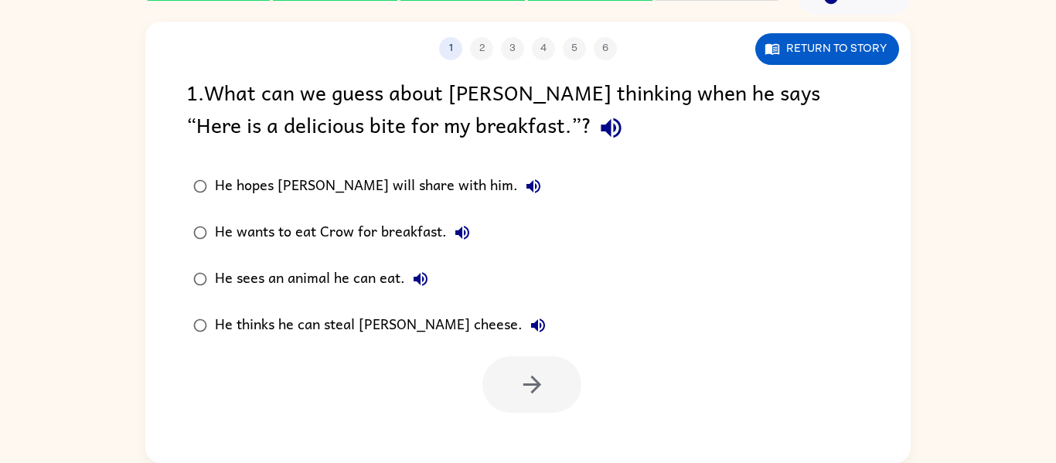
scroll to position [0, 0]
click at [546, 434] on div "1 2 3 4 5 6 Return to story 1 . What can we guess about [PERSON_NAME] thinking …" at bounding box center [527, 242] width 765 height 441
click at [264, 328] on div "He thinks he can steal [PERSON_NAME] cheese." at bounding box center [384, 325] width 339 height 31
click at [526, 390] on icon "button" at bounding box center [532, 384] width 27 height 27
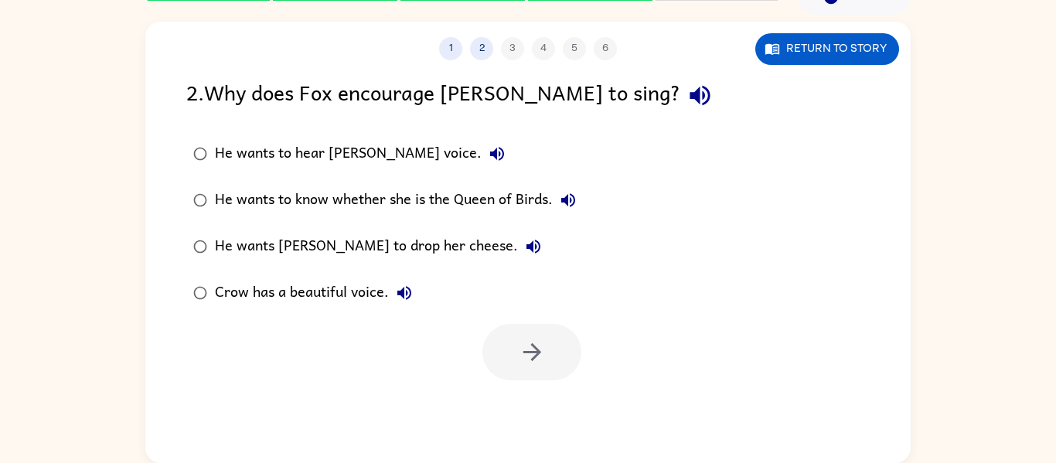
click at [233, 243] on div "He wants [PERSON_NAME] to drop her cheese." at bounding box center [382, 246] width 334 height 31
click at [525, 359] on icon "button" at bounding box center [532, 352] width 27 height 27
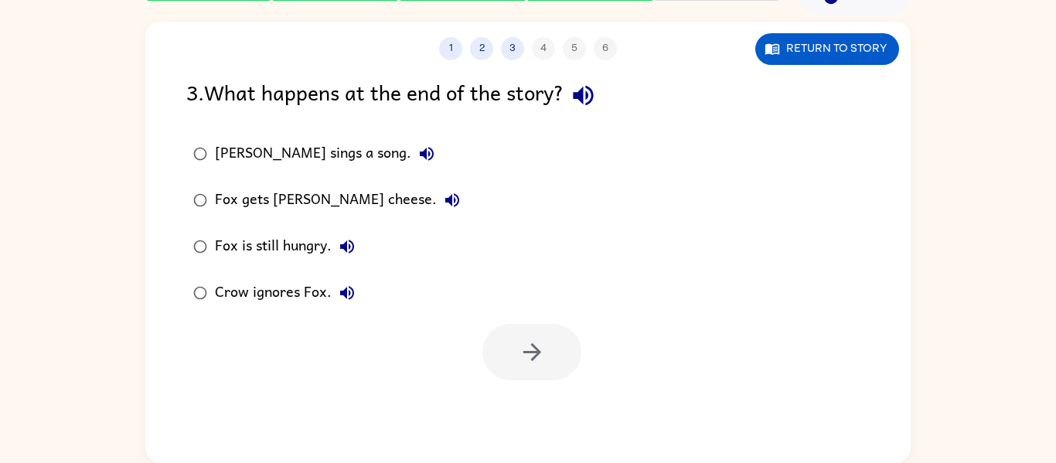
click at [228, 199] on div "Fox gets [PERSON_NAME] cheese." at bounding box center [341, 200] width 253 height 31
click at [552, 376] on button "button" at bounding box center [531, 352] width 99 height 56
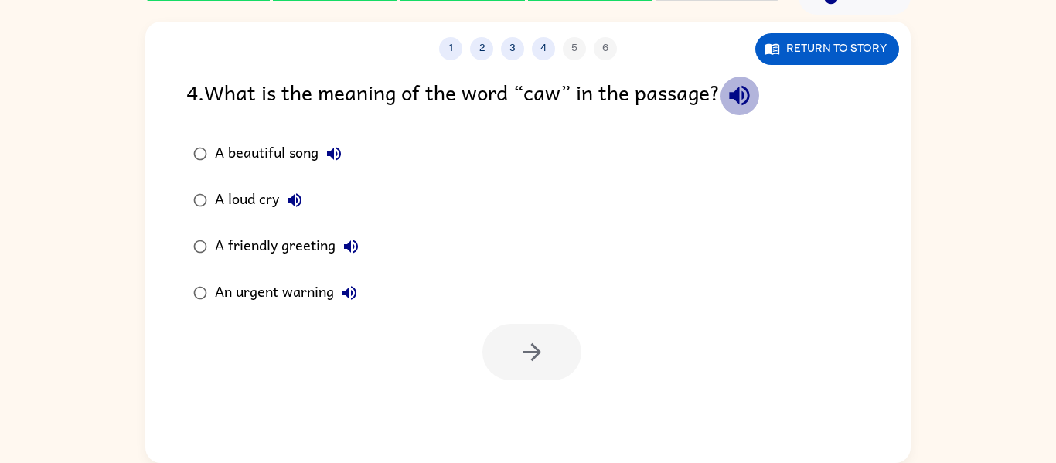
click at [742, 91] on icon "button" at bounding box center [739, 96] width 20 height 20
click at [747, 96] on icon "button" at bounding box center [739, 96] width 20 height 20
click at [245, 146] on div "A beautiful song" at bounding box center [282, 153] width 134 height 31
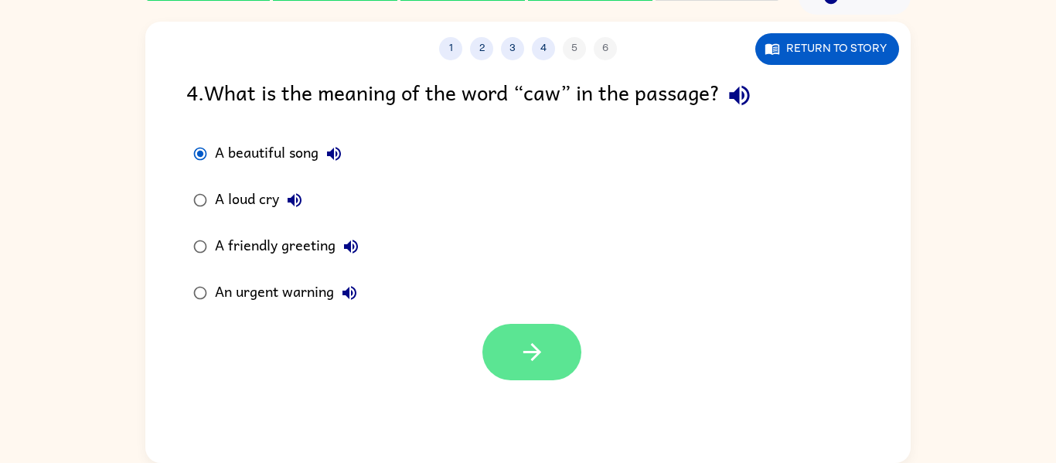
click at [531, 372] on button "button" at bounding box center [531, 352] width 99 height 56
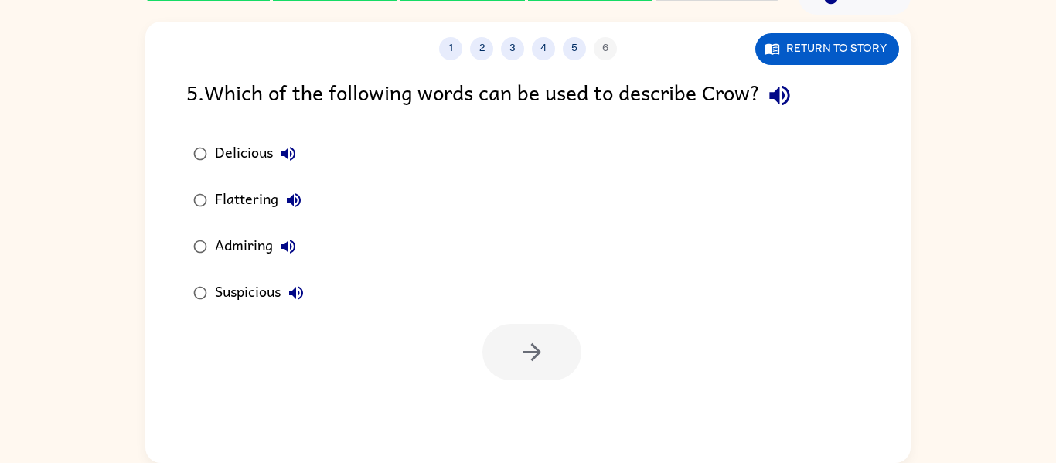
click at [217, 247] on div "Admiring" at bounding box center [259, 246] width 89 height 31
click at [499, 366] on button "button" at bounding box center [531, 352] width 99 height 56
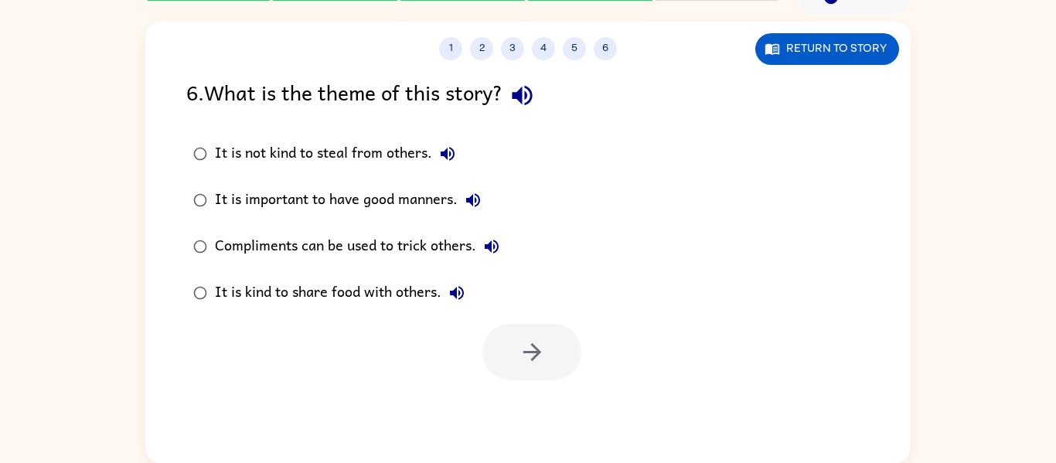
click at [241, 241] on div "Compliments can be used to trick others." at bounding box center [361, 246] width 292 height 31
click at [524, 372] on button "button" at bounding box center [531, 352] width 99 height 56
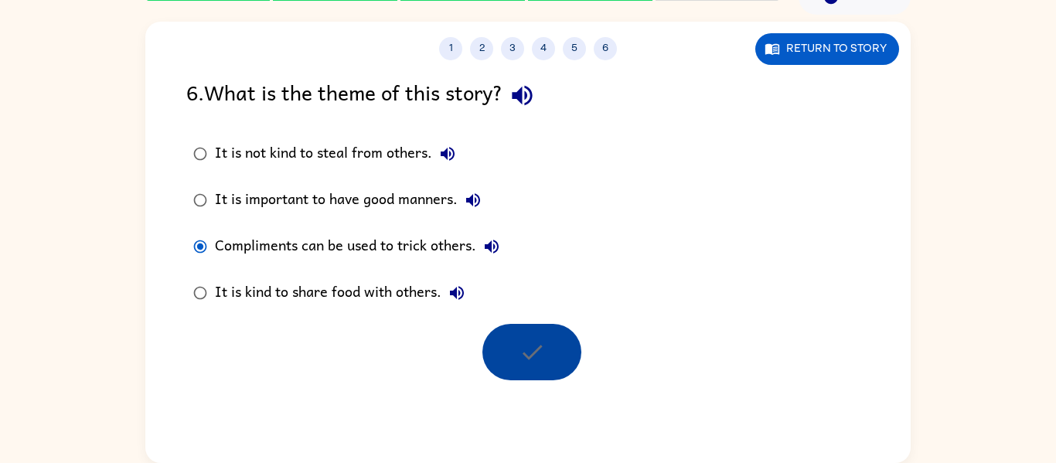
scroll to position [53, 0]
